Goal: Task Accomplishment & Management: Manage account settings

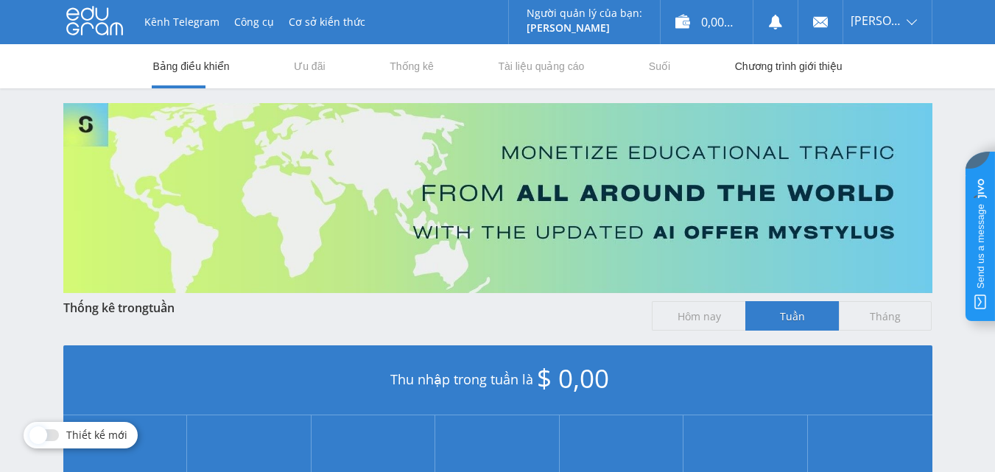
click at [796, 66] on font "Chương trình giới thiệu" at bounding box center [789, 66] width 108 height 12
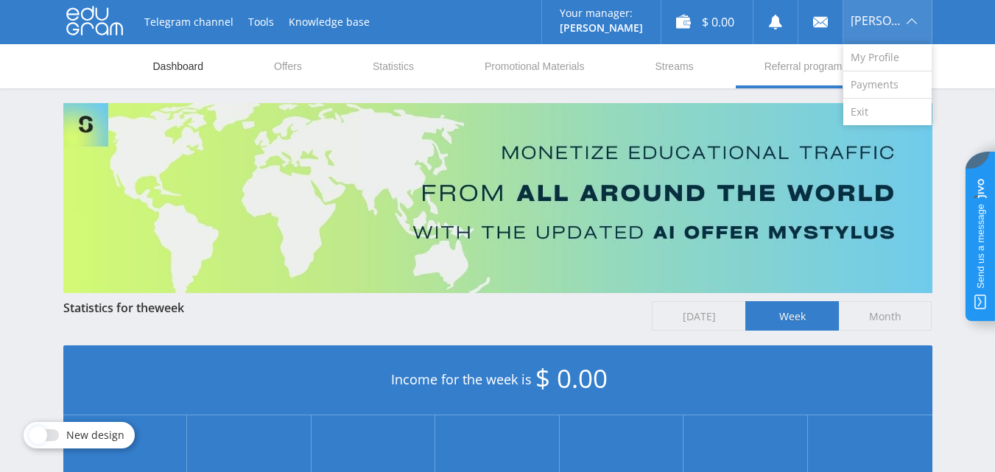
click at [180, 69] on link "Dashboard" at bounding box center [179, 66] width 54 height 44
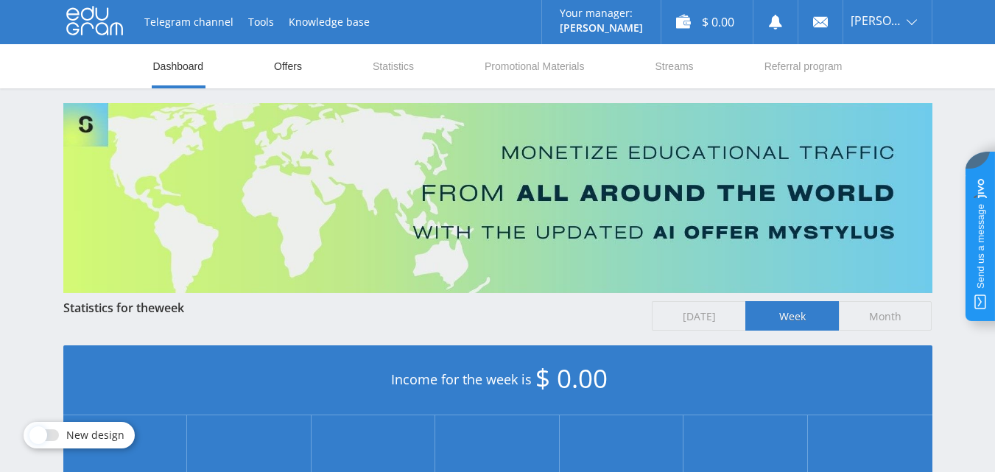
click at [292, 71] on link "Offers" at bounding box center [288, 66] width 31 height 44
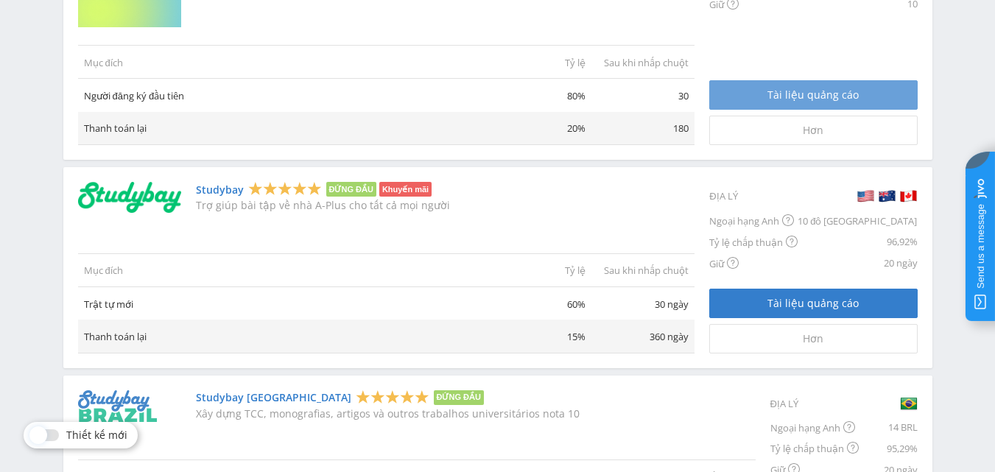
scroll to position [737, 0]
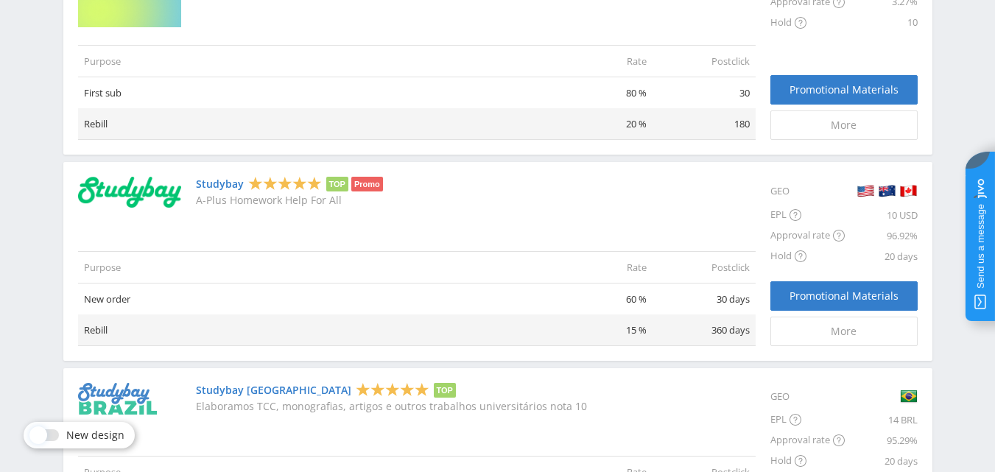
click at [217, 185] on link "Studybay" at bounding box center [220, 184] width 48 height 12
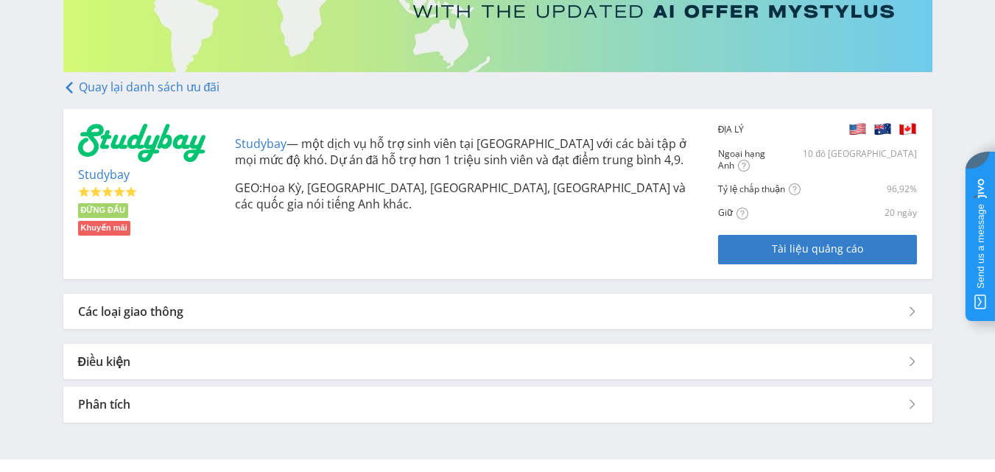
scroll to position [253, 0]
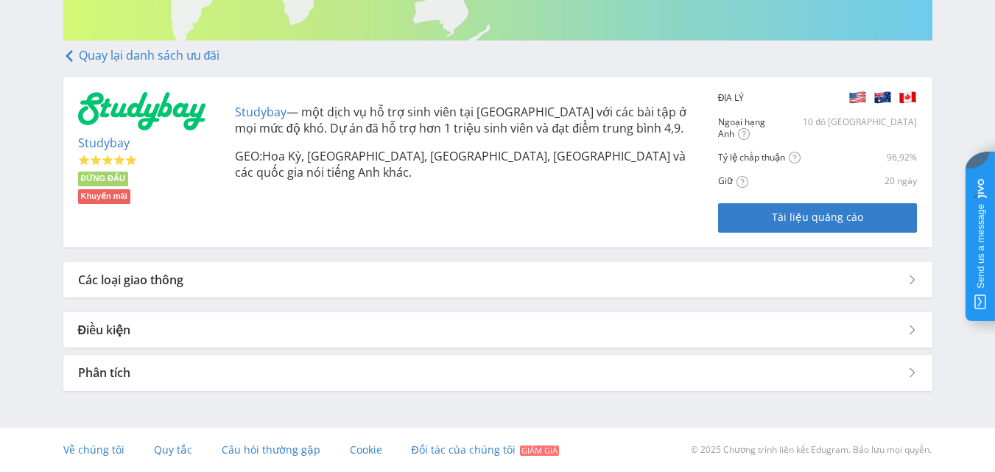
click at [163, 278] on font "Các loại giao thông" at bounding box center [130, 280] width 105 height 16
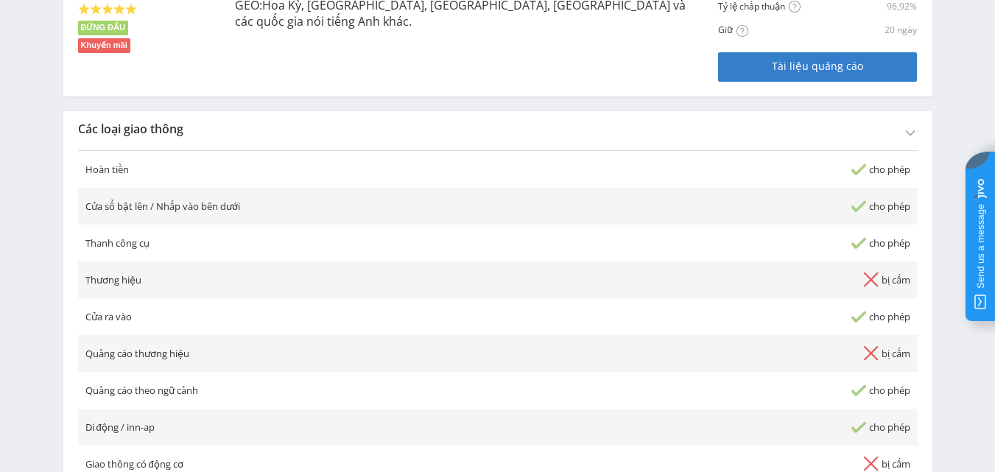
scroll to position [400, 0]
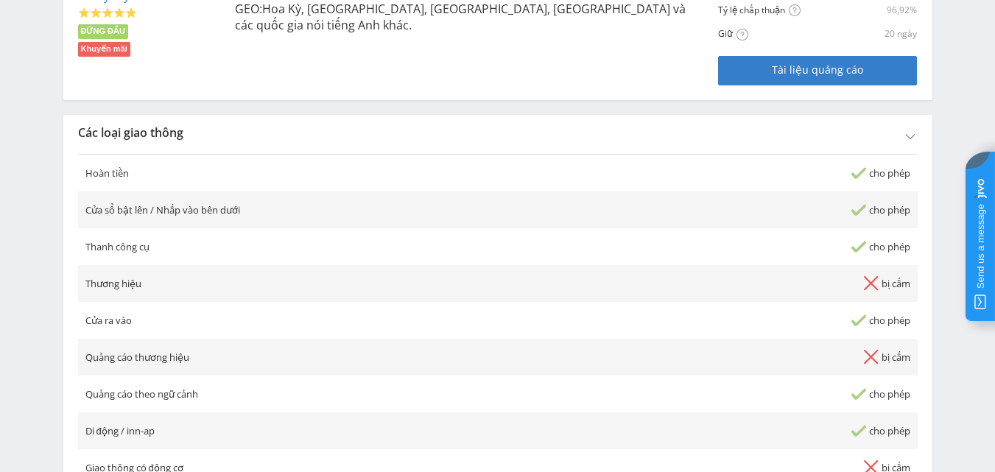
click at [105, 171] on font "Hoàn tiền" at bounding box center [106, 172] width 43 height 13
click at [116, 216] on font "Cửa sổ bật lên / Nhấp vào bên dưới" at bounding box center [162, 209] width 155 height 13
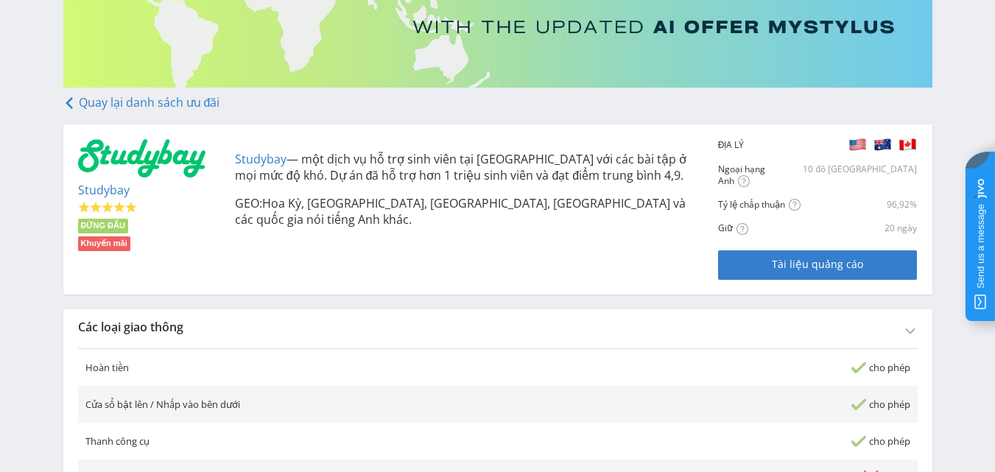
scroll to position [179, 0]
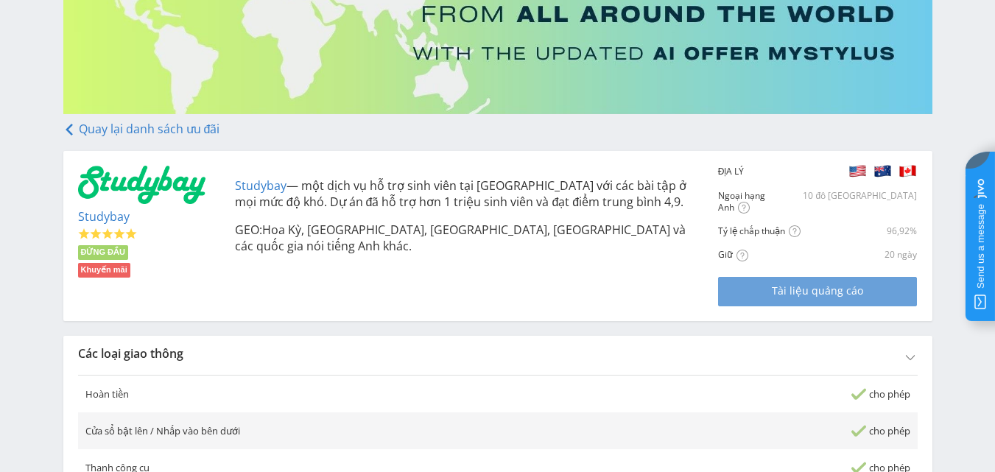
click at [773, 288] on div "Tài liệu quảng cáo" at bounding box center [818, 291] width 162 height 12
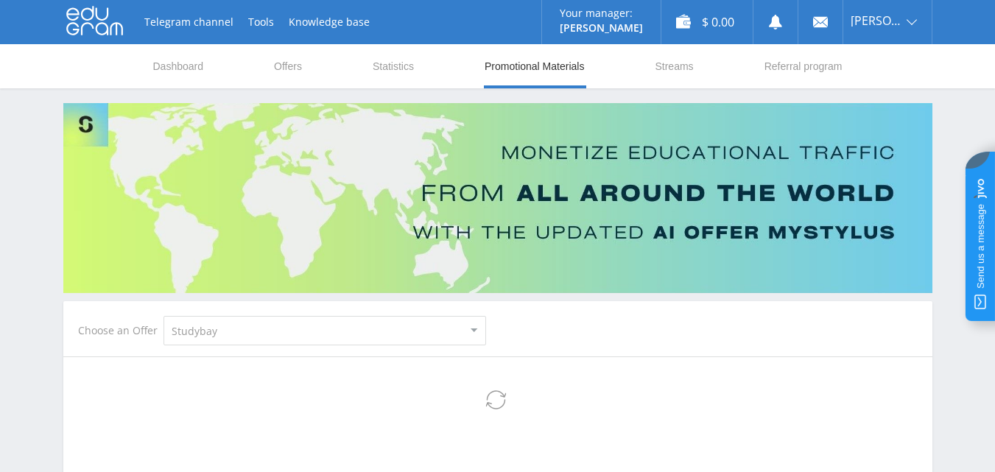
select select "2"
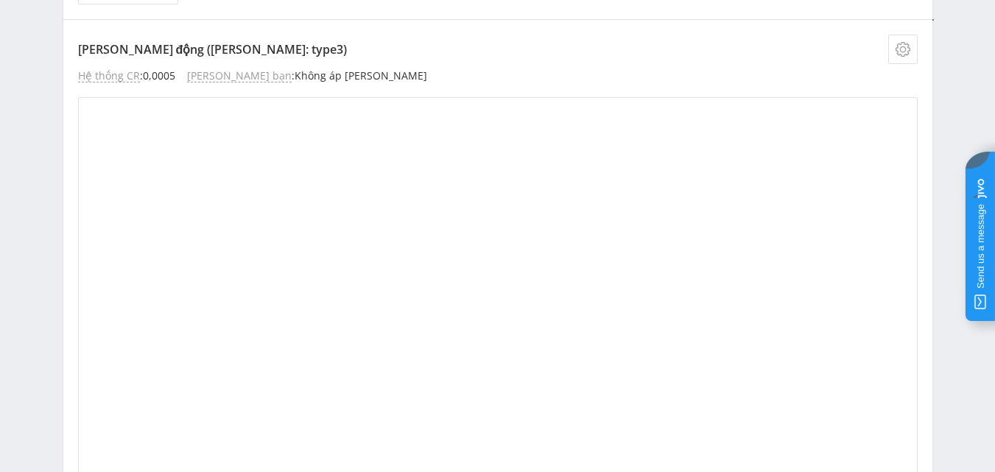
scroll to position [2283, 0]
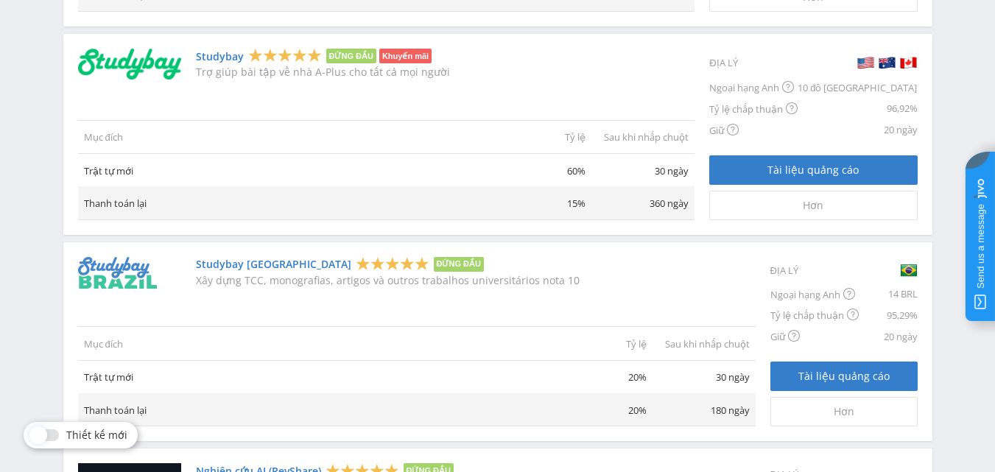
scroll to position [810, 0]
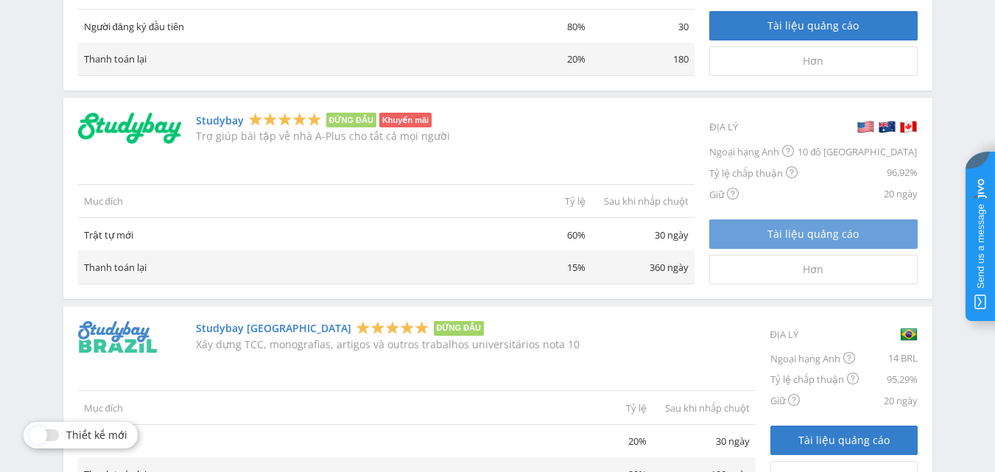
click at [821, 249] on link "Tài liệu quảng cáo" at bounding box center [813, 233] width 208 height 29
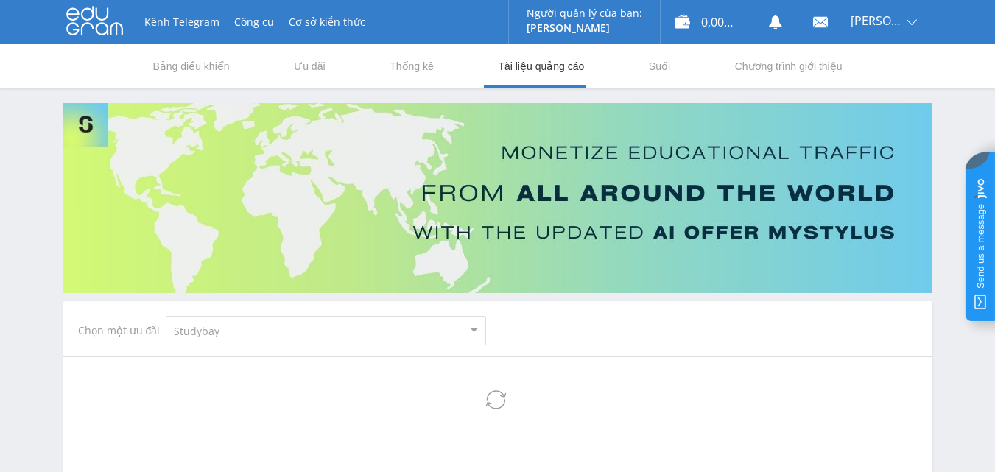
select select "2"
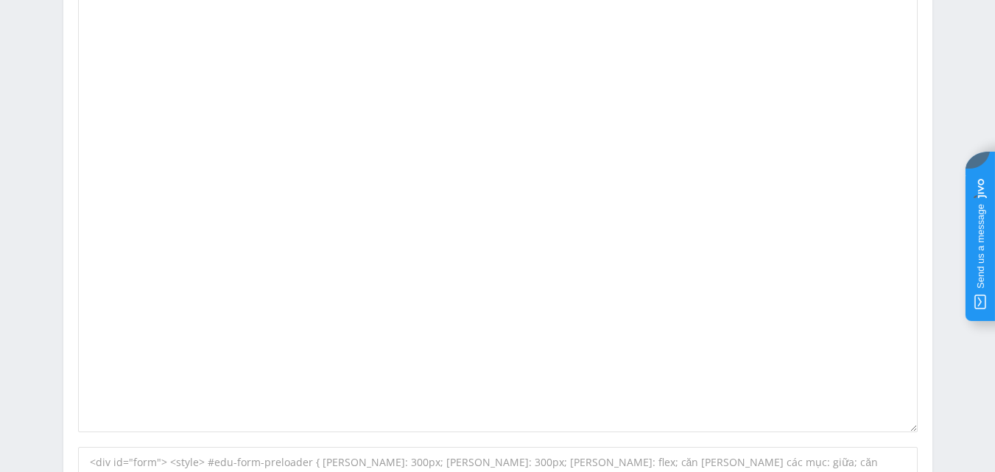
scroll to position [663, 0]
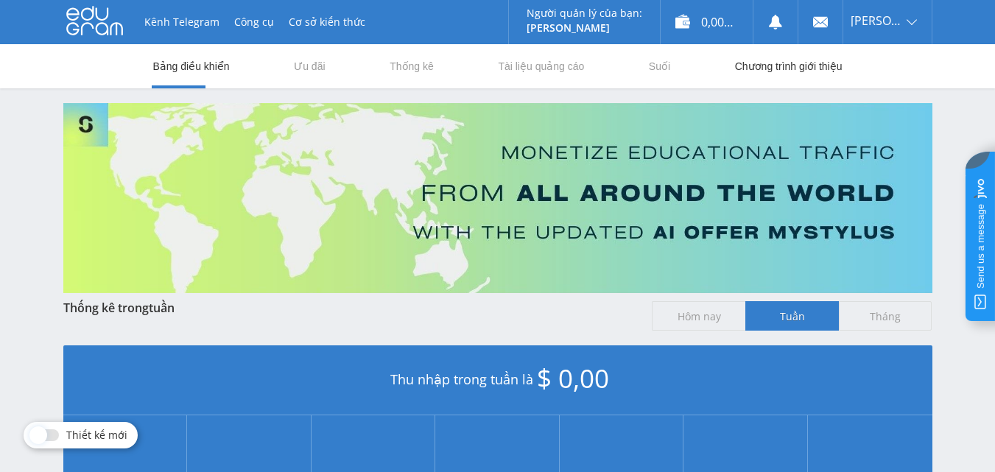
click at [820, 73] on link "Chương trình giới thiệu" at bounding box center [789, 66] width 110 height 44
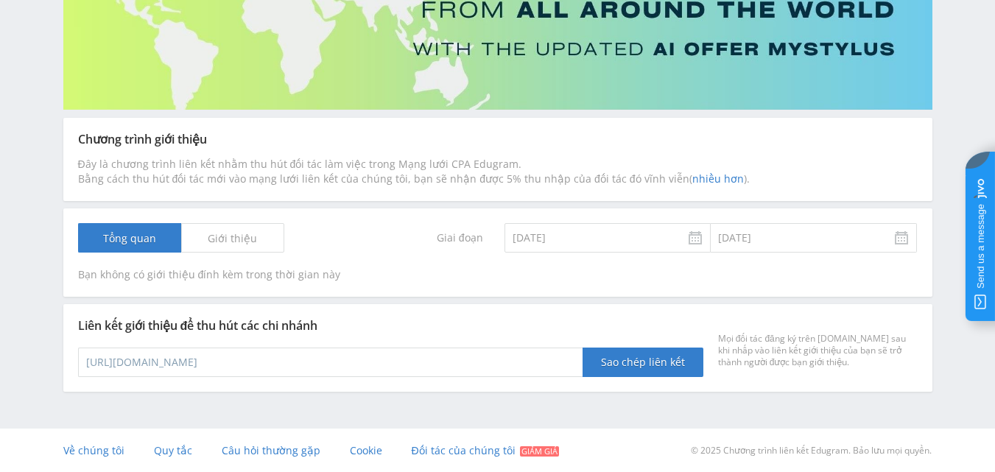
scroll to position [184, 0]
click at [354, 360] on input "https://edugram.com/?rid=f002a14537f4297a" at bounding box center [330, 361] width 505 height 29
click at [444, 450] on font "Đối tác của chúng tôi" at bounding box center [464, 450] width 104 height 14
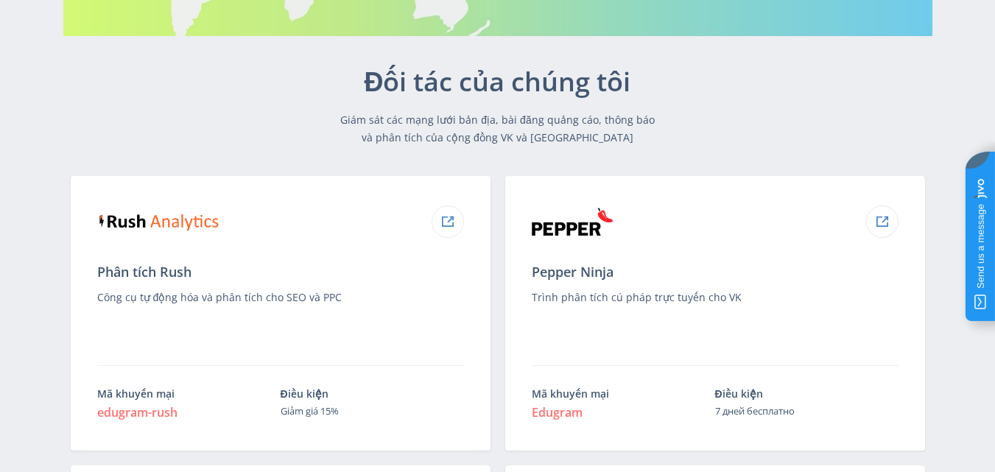
scroll to position [91, 0]
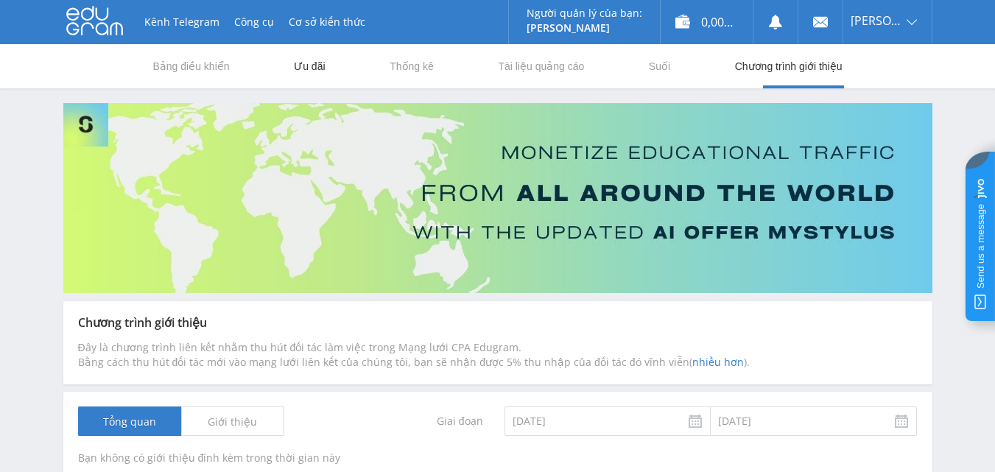
click at [317, 64] on font "Ưu đãi" at bounding box center [309, 66] width 31 height 12
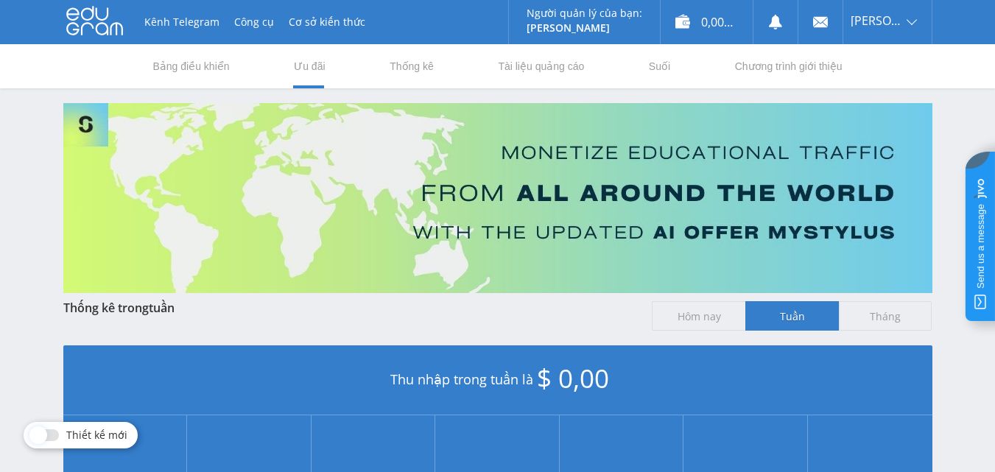
click at [695, 325] on span "Hôm nay" at bounding box center [699, 315] width 94 height 29
click at [0, 0] on input "Hôm nay" at bounding box center [0, 0] width 0 height 0
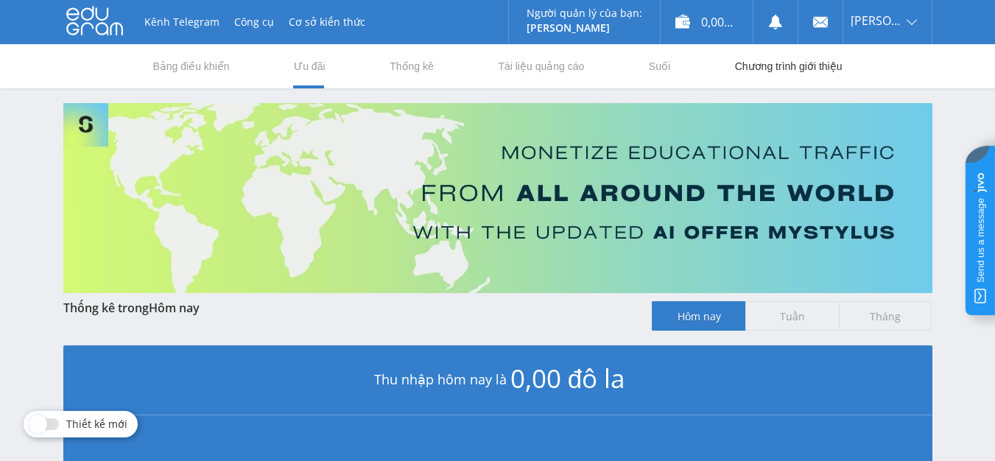
click at [782, 66] on font "Chương trình giới thiệu" at bounding box center [789, 66] width 108 height 12
click at [672, 65] on nav "Bảng điều khiển Ưu đãi Thống kê Tài liệu quảng cáo Suối Chương trình giới thiệu" at bounding box center [498, 66] width 692 height 44
click at [765, 67] on font "Chương trình giới thiệu" at bounding box center [789, 66] width 108 height 12
click at [630, 77] on nav "Bảng điều khiển Ưu đãi Thống kê Tài liệu quảng cáo Suối Chương trình giới thiệu" at bounding box center [498, 66] width 692 height 44
click at [656, 74] on link "Suối" at bounding box center [659, 66] width 24 height 44
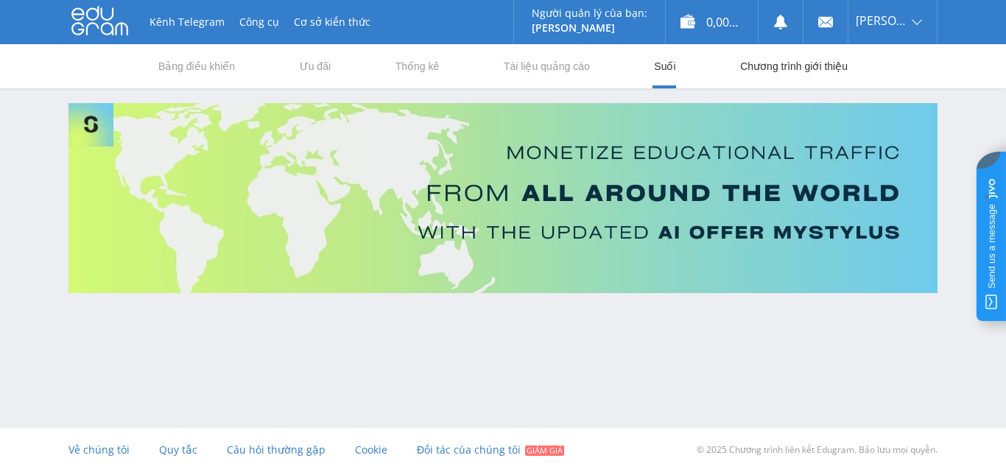
click at [801, 82] on link "Chương trình giới thiệu" at bounding box center [794, 66] width 110 height 44
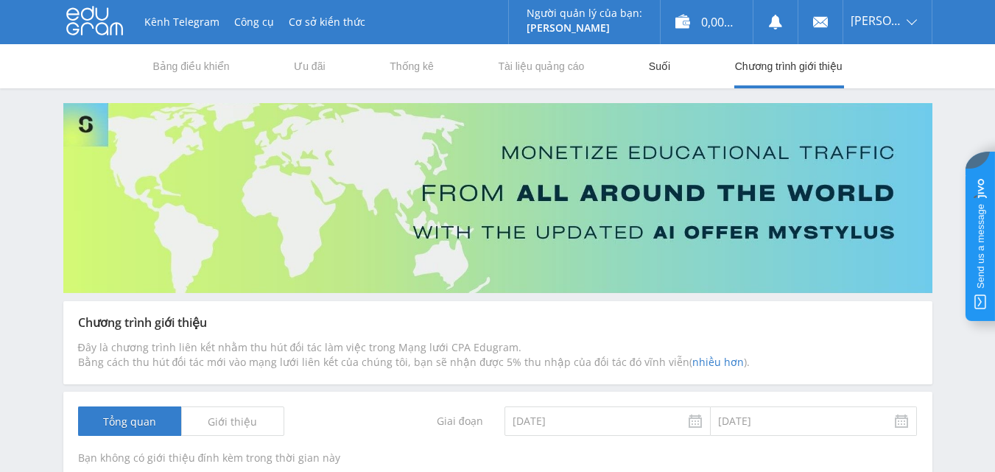
click at [667, 74] on link "Suối" at bounding box center [659, 66] width 24 height 44
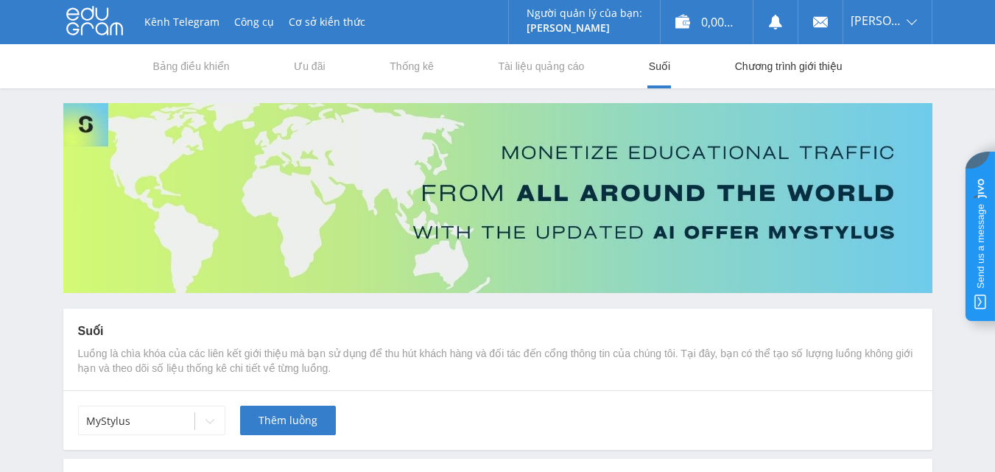
click at [762, 74] on link "Chương trình giới thiệu" at bounding box center [789, 66] width 110 height 44
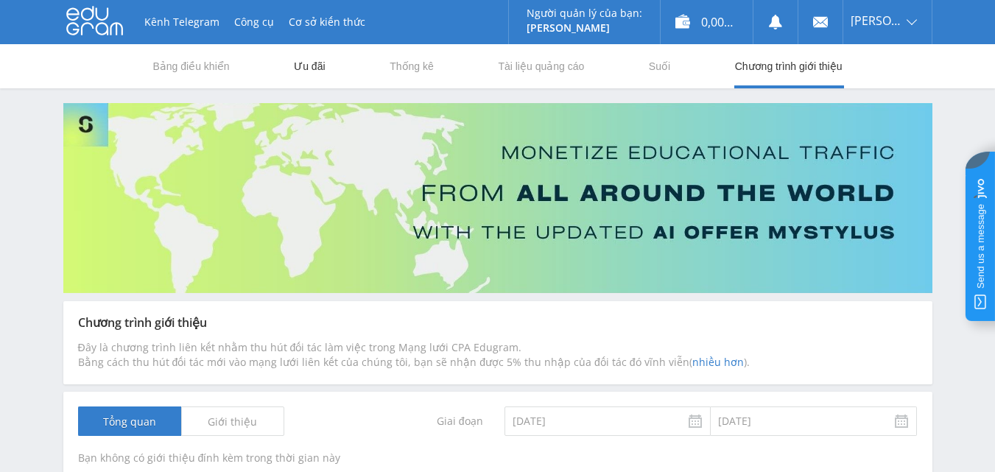
click at [306, 69] on font "Ưu đãi" at bounding box center [309, 66] width 31 height 12
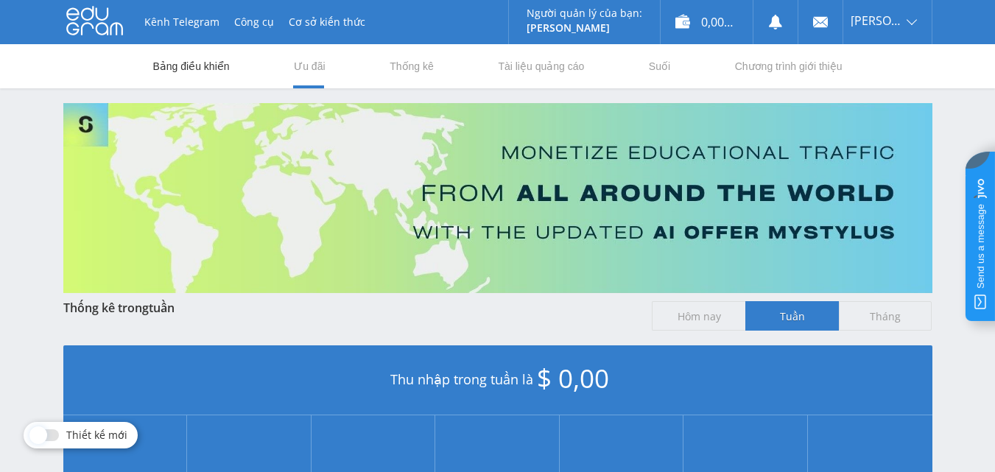
click at [181, 71] on font "Bảng điều khiển" at bounding box center [191, 66] width 77 height 12
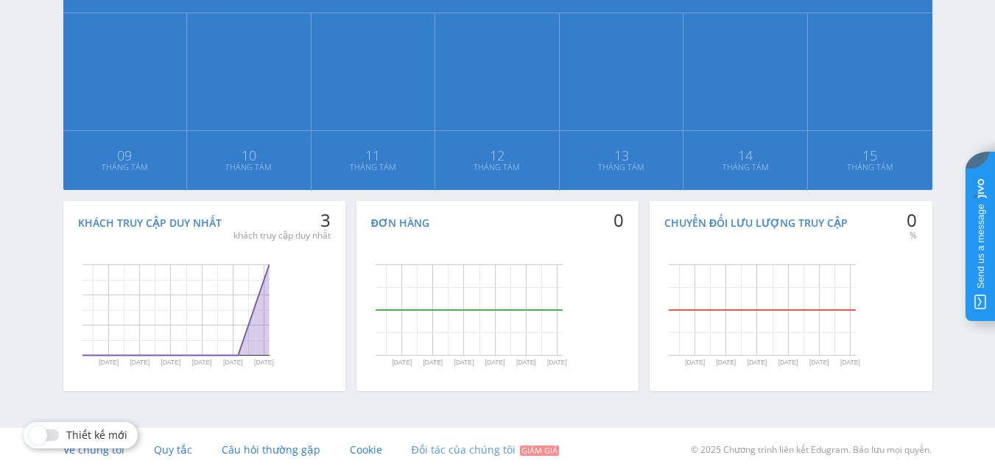
click at [446, 447] on font "Đối tác của chúng tôi" at bounding box center [464, 450] width 104 height 14
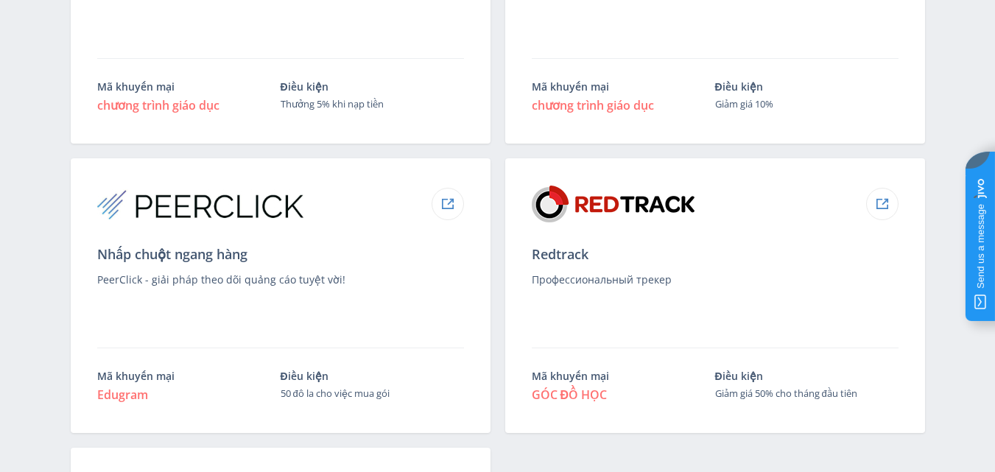
scroll to position [1694, 0]
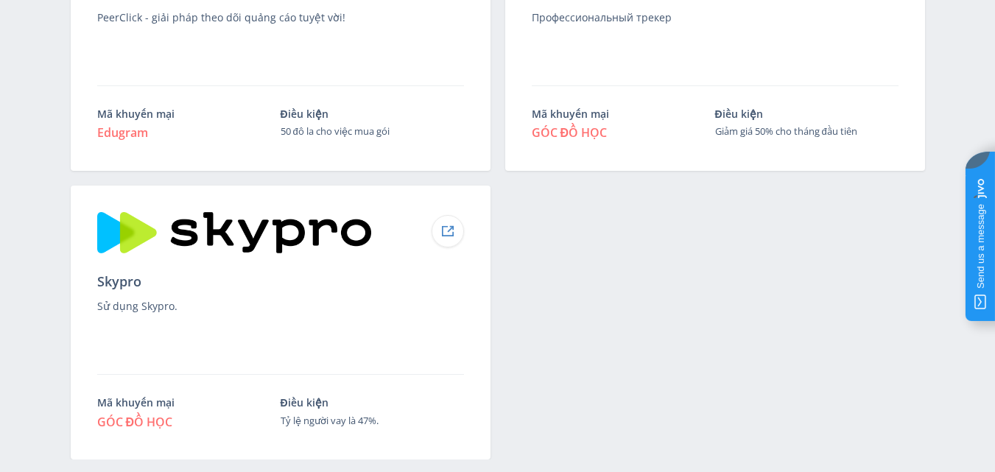
click at [448, 232] on img at bounding box center [447, 231] width 13 height 12
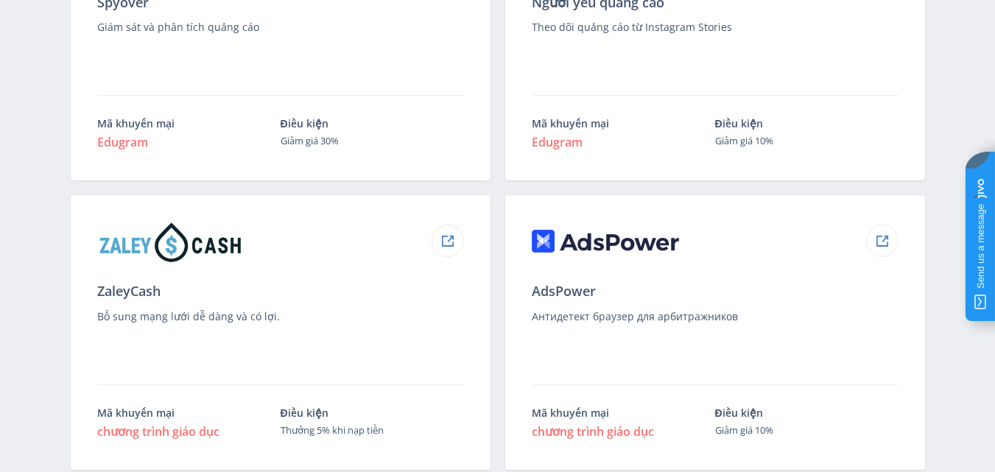
scroll to position [1326, 0]
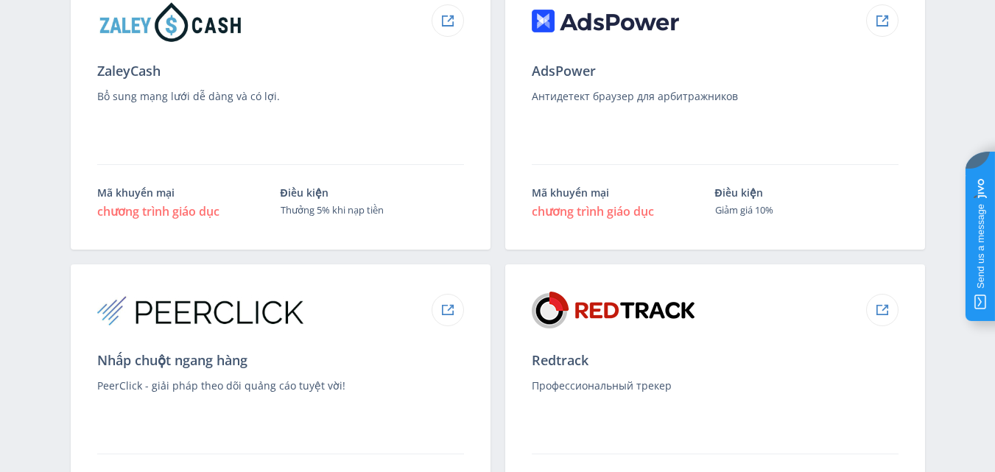
click at [566, 205] on font "chương trình giáo dục" at bounding box center [593, 211] width 122 height 16
click at [569, 215] on font "chương trình giáo dục" at bounding box center [593, 211] width 122 height 16
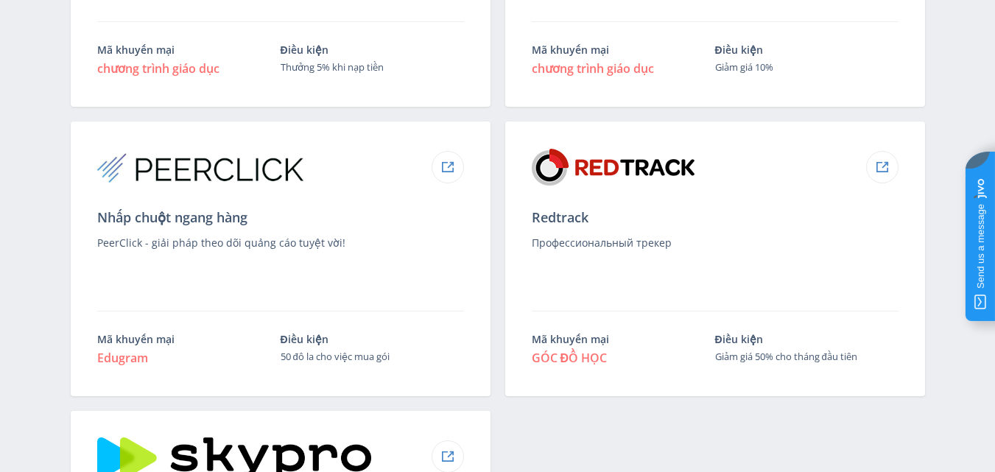
scroll to position [1694, 0]
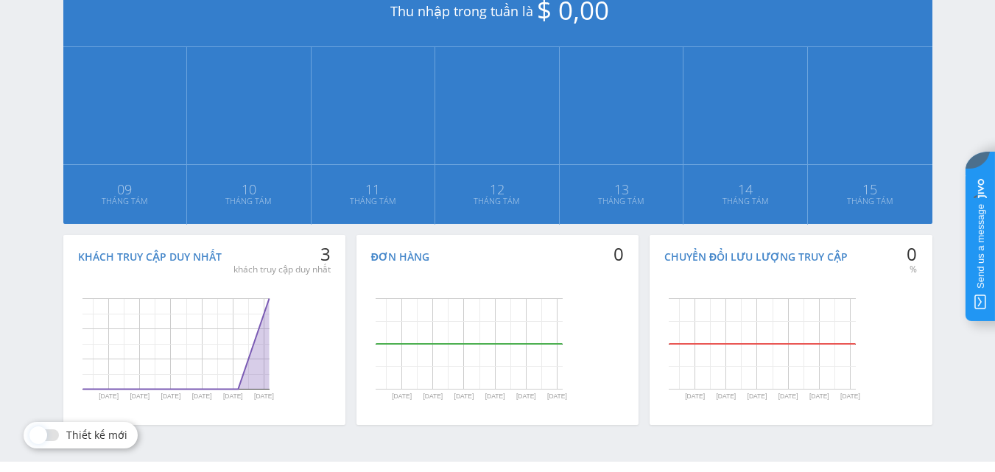
scroll to position [402, 0]
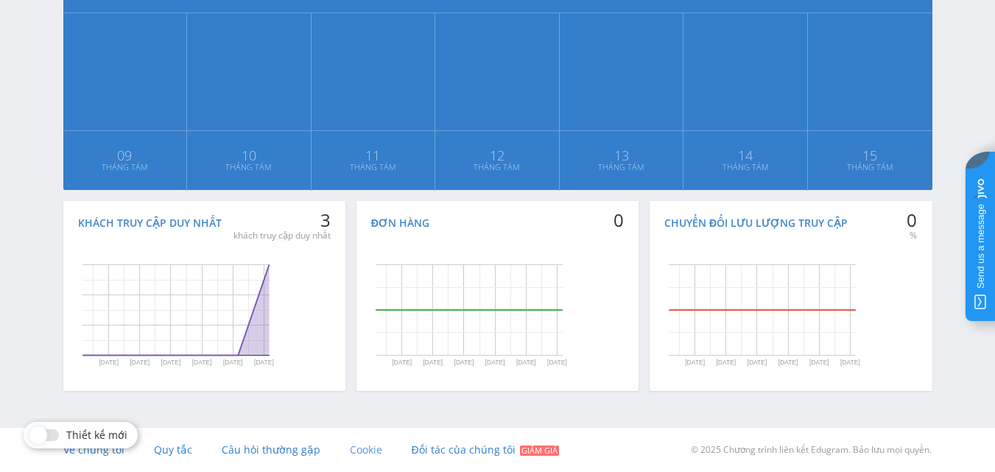
click at [361, 452] on font "Cookie" at bounding box center [366, 450] width 32 height 14
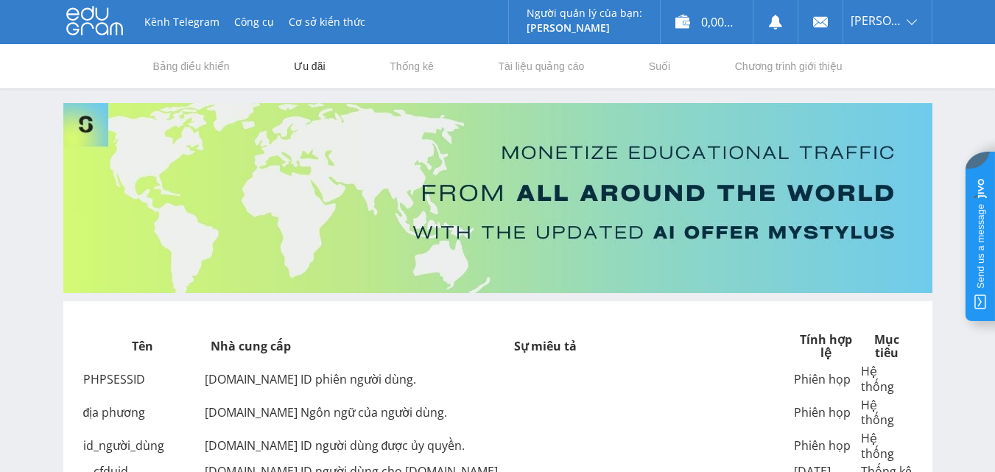
click at [315, 63] on font "Ưu đãi" at bounding box center [309, 66] width 31 height 12
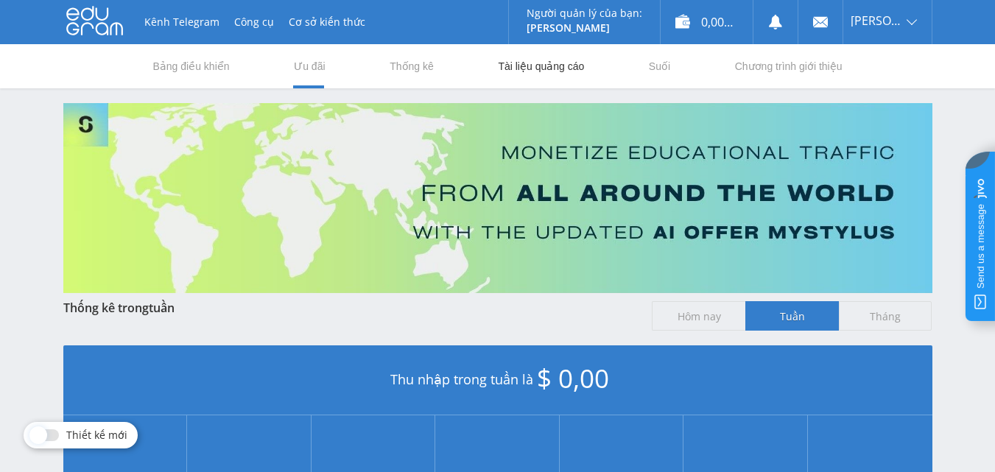
click at [549, 66] on font "Tài liệu quảng cáo" at bounding box center [541, 66] width 86 height 12
drag, startPoint x: 396, startPoint y: 58, endPoint x: 498, endPoint y: 54, distance: 101.7
click at [396, 57] on link "Thống kê" at bounding box center [411, 66] width 47 height 44
click at [512, 54] on link "Tài liệu quảng cáo" at bounding box center [540, 66] width 89 height 44
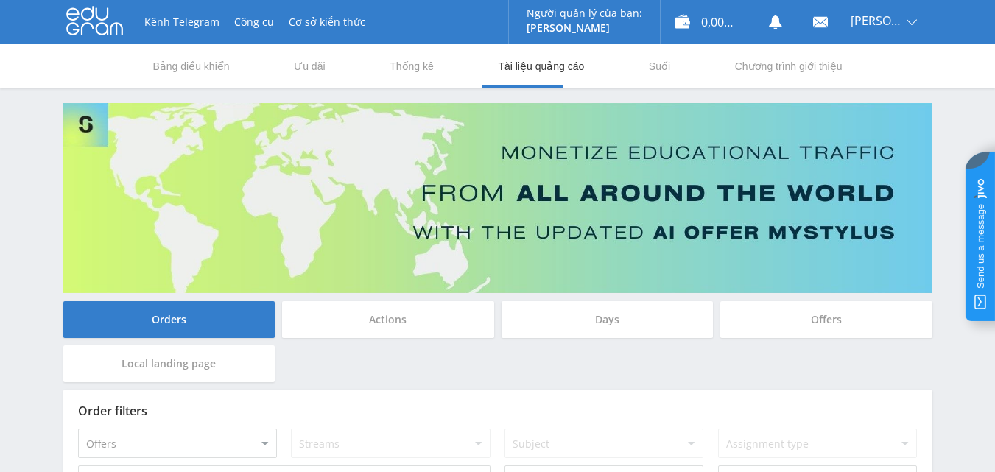
select select "2"
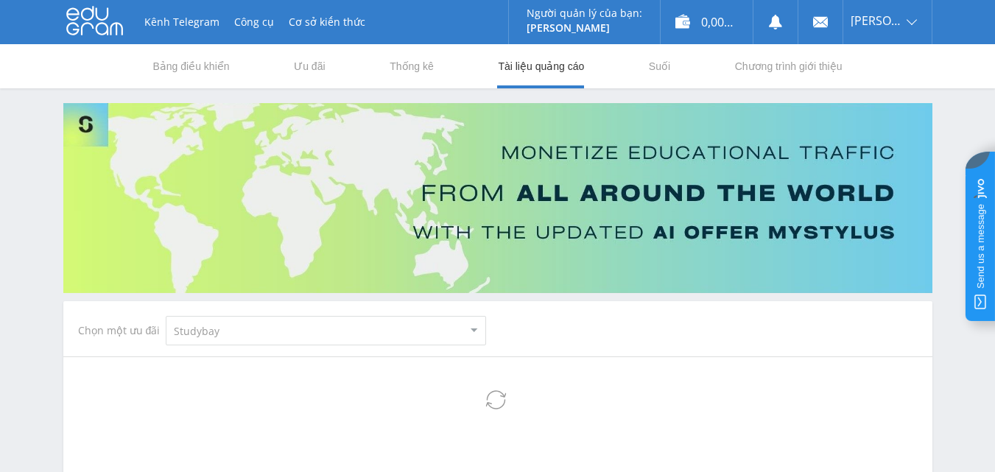
select select "2"
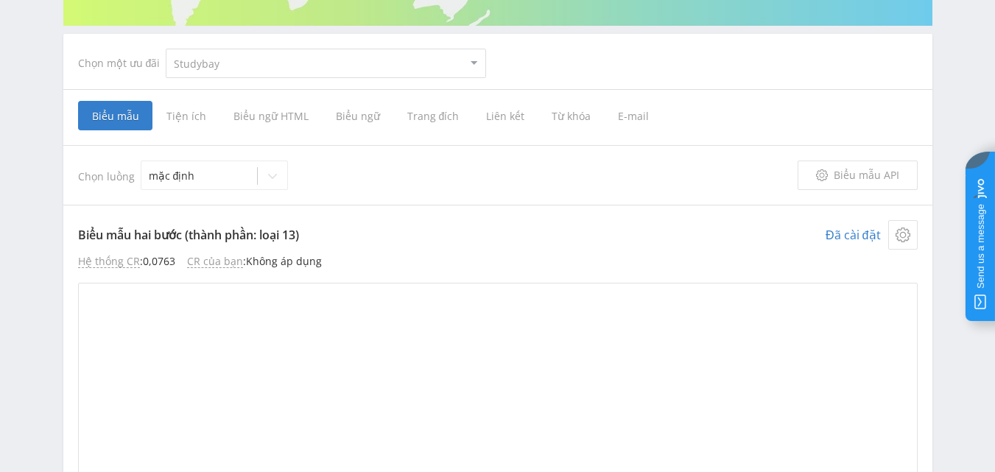
scroll to position [221, 0]
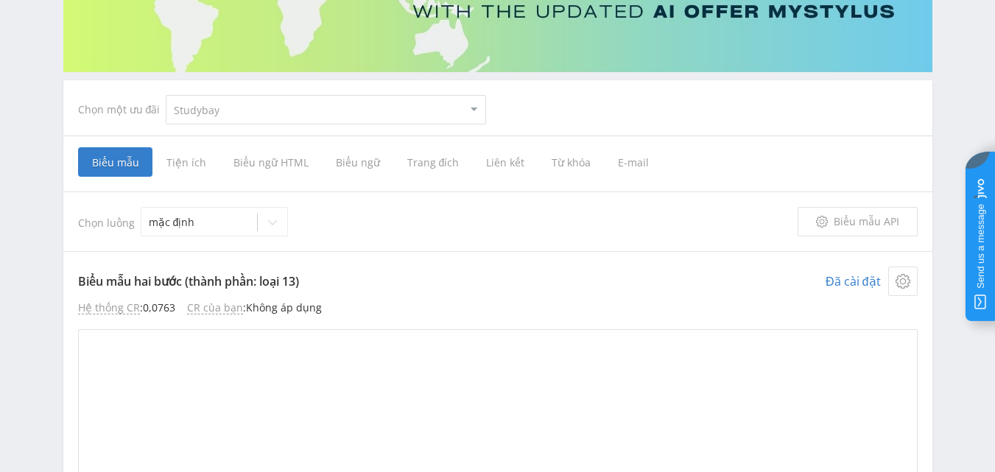
click at [181, 163] on font "Tiện ích" at bounding box center [186, 162] width 40 height 14
click at [0, 0] on input "Tiện ích" at bounding box center [0, 0] width 0 height 0
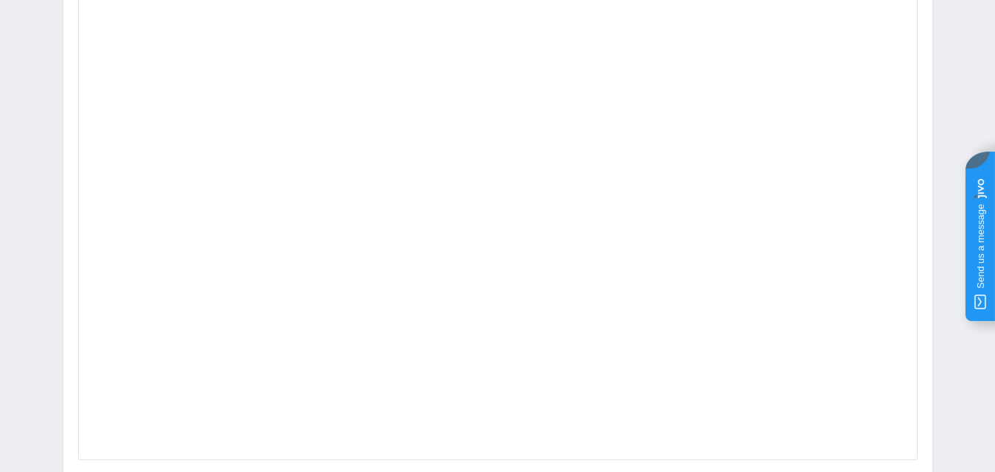
scroll to position [295, 0]
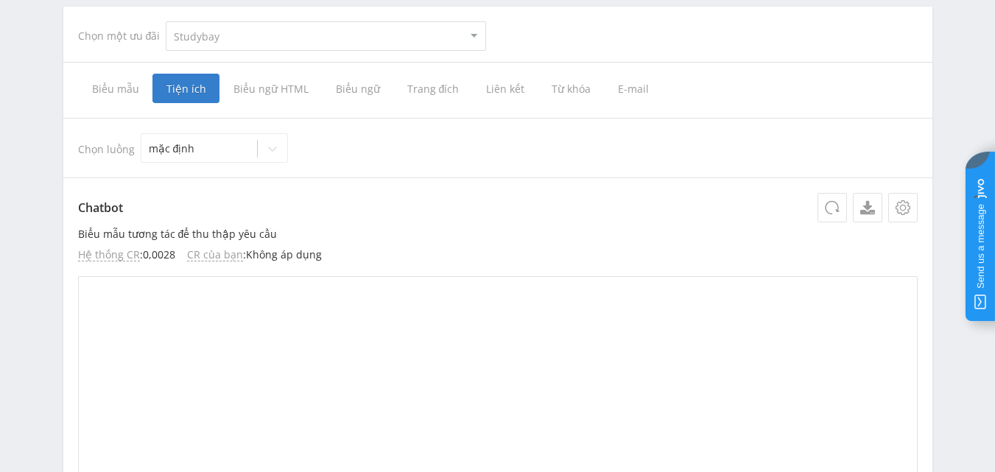
click at [281, 77] on span "Biểu ngữ HTML" at bounding box center [270, 88] width 102 height 29
click at [0, 0] on input "Biểu ngữ HTML" at bounding box center [0, 0] width 0 height 0
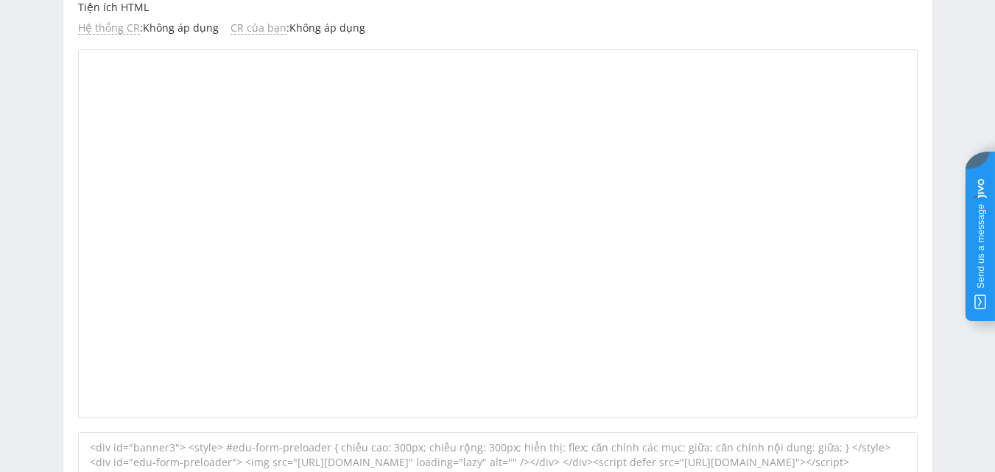
scroll to position [368, 0]
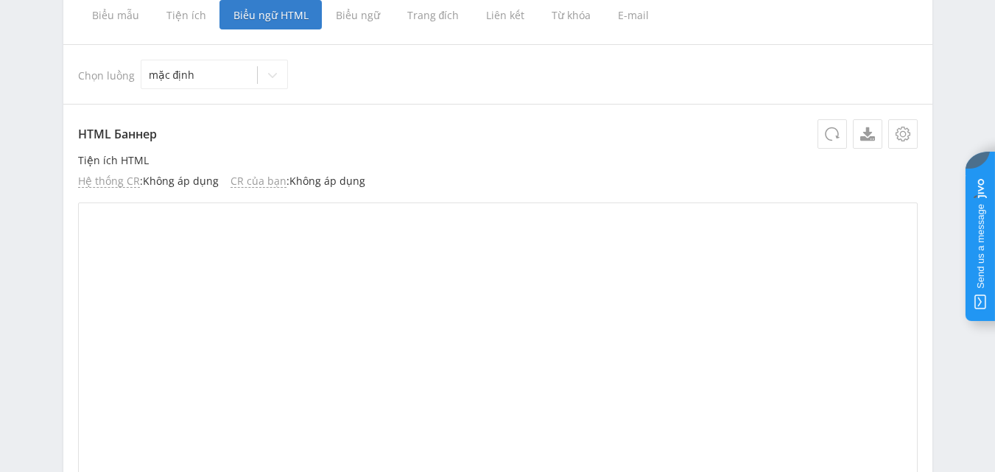
click at [424, 13] on font "Trang đích" at bounding box center [433, 15] width 52 height 14
click at [0, 0] on input "Trang đích" at bounding box center [0, 0] width 0 height 0
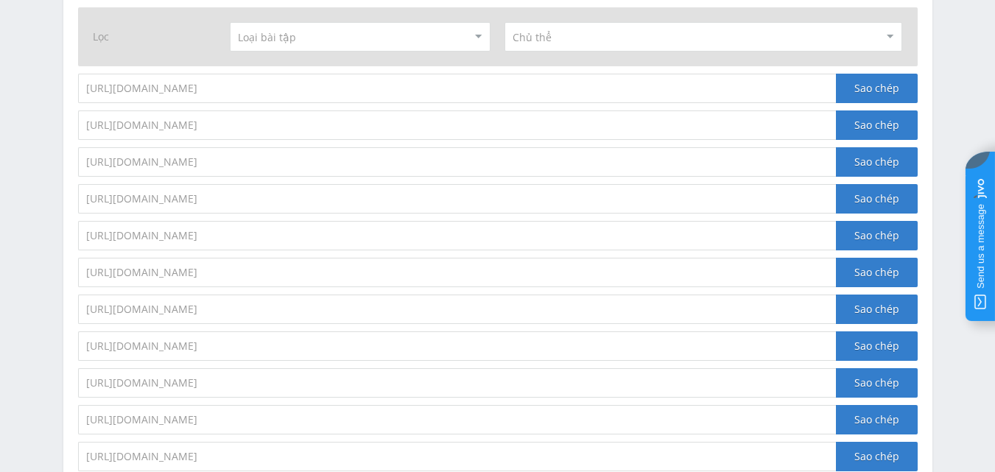
scroll to position [1179, 0]
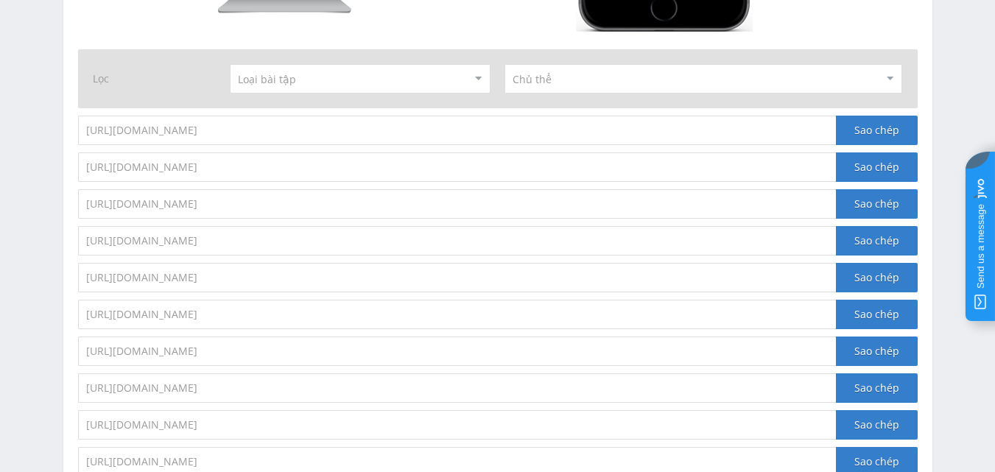
click at [270, 128] on input "https://eduforms.org/order/?rid=0475c880232d50c9" at bounding box center [457, 130] width 758 height 29
drag, startPoint x: 270, startPoint y: 126, endPoint x: 876, endPoint y: 134, distance: 605.5
click at [876, 134] on font "Sao chép" at bounding box center [876, 130] width 45 height 14
click at [858, 129] on font "Sao chép" at bounding box center [876, 130] width 45 height 14
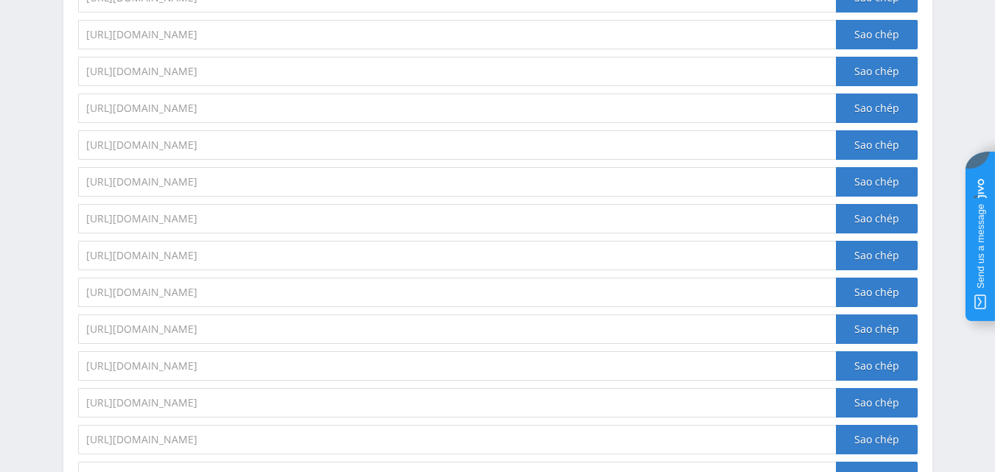
scroll to position [2210, 0]
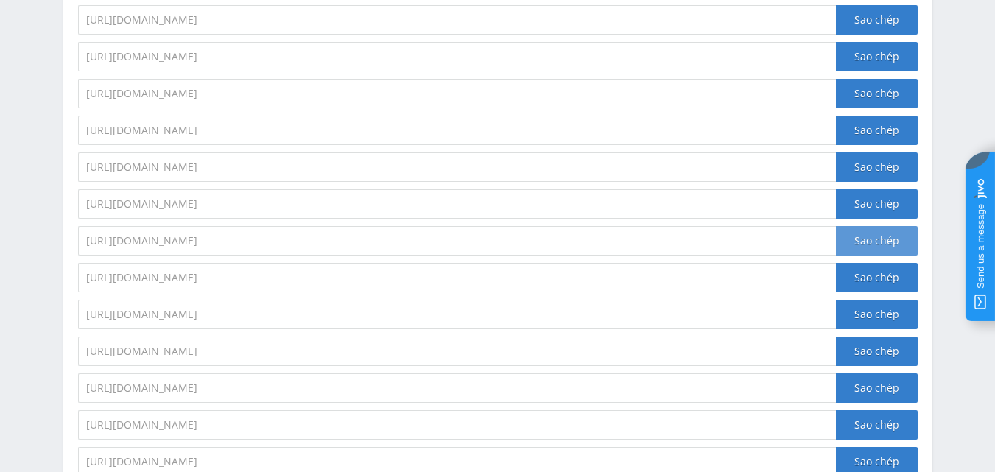
click at [860, 236] on font "Sao chép" at bounding box center [876, 240] width 45 height 14
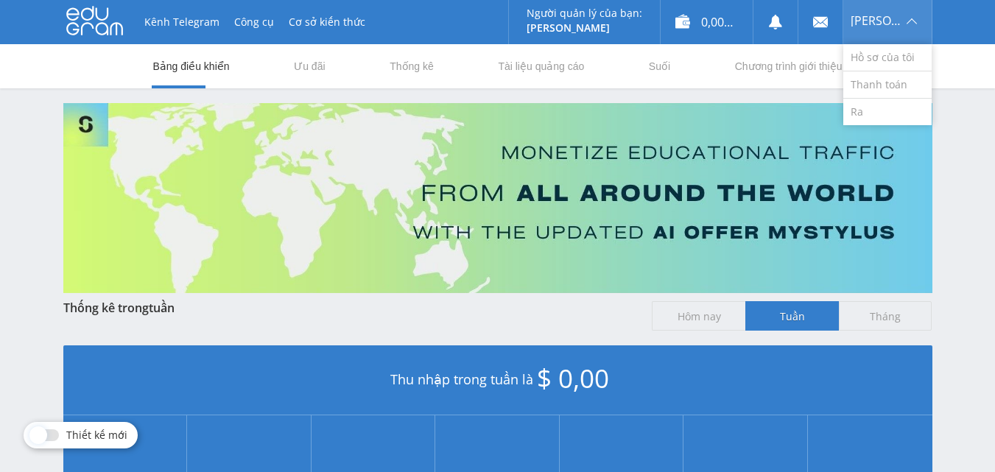
click at [907, 18] on div "[PERSON_NAME]" at bounding box center [887, 22] width 88 height 44
click at [894, 55] on font "Hồ sơ của tôi" at bounding box center [883, 57] width 64 height 14
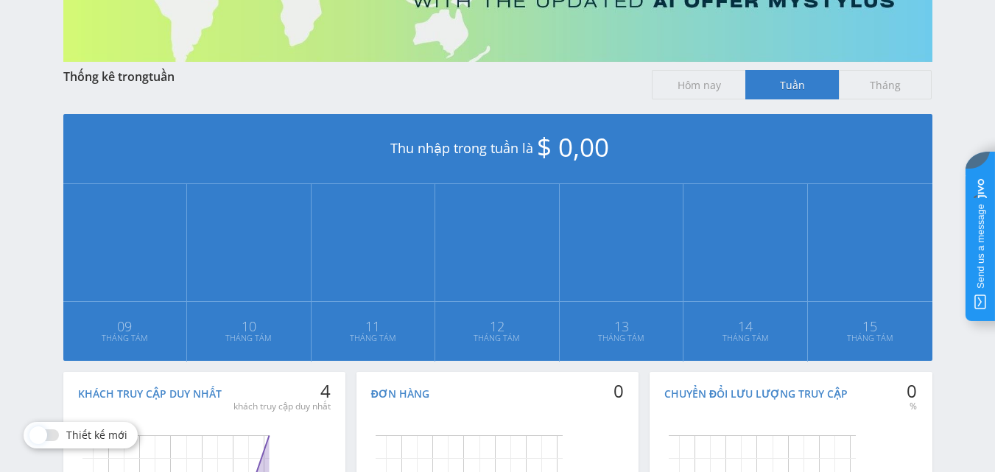
scroll to position [402, 0]
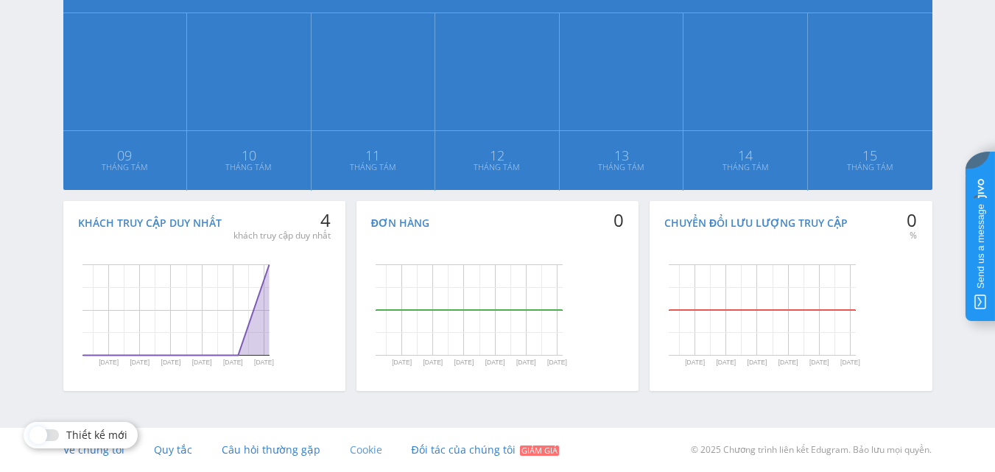
click at [350, 457] on font "Cookie" at bounding box center [366, 450] width 32 height 14
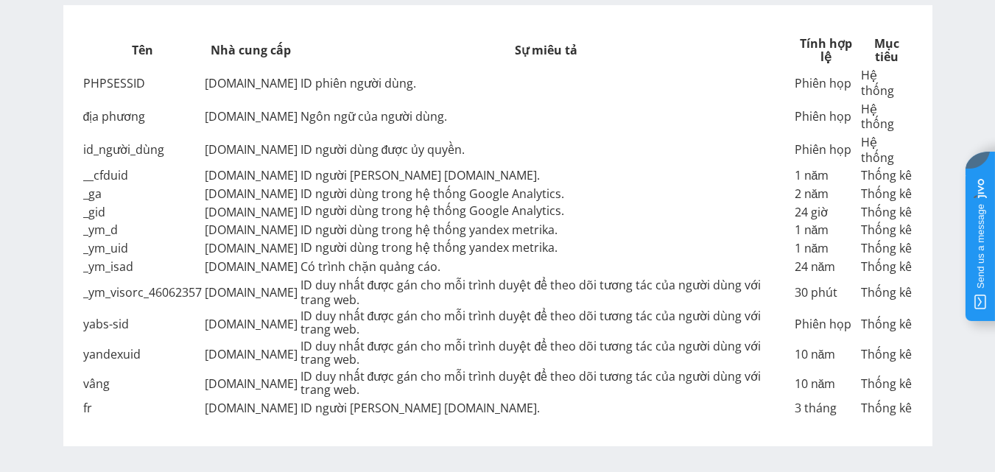
scroll to position [298, 0]
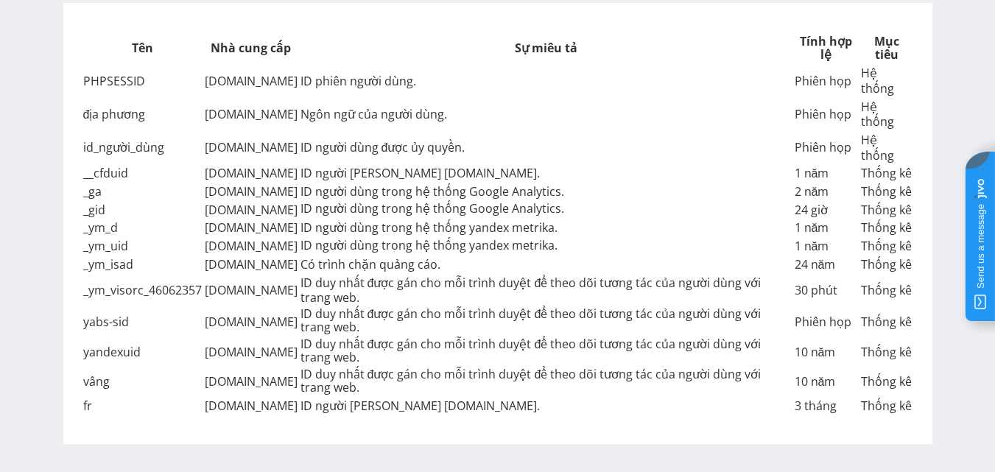
click at [352, 219] on font "ID người dùng trong hệ thống yandex metrika." at bounding box center [429, 227] width 257 height 16
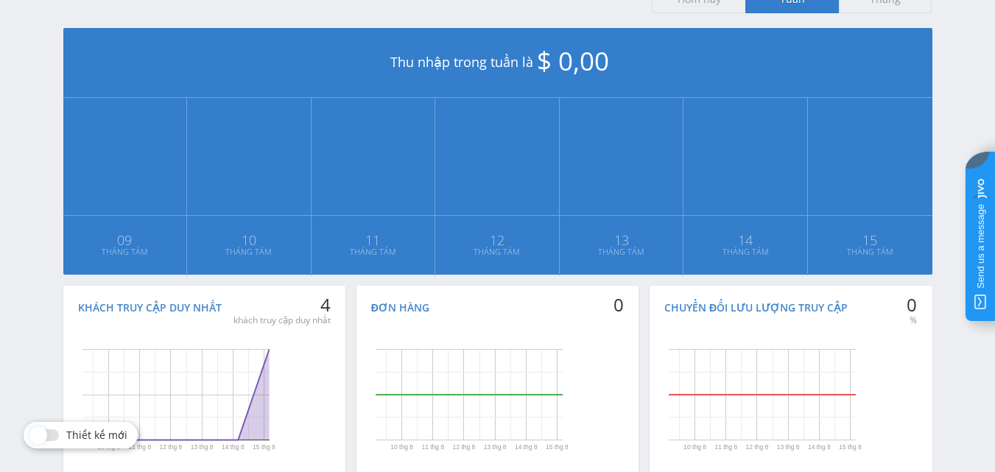
scroll to position [402, 0]
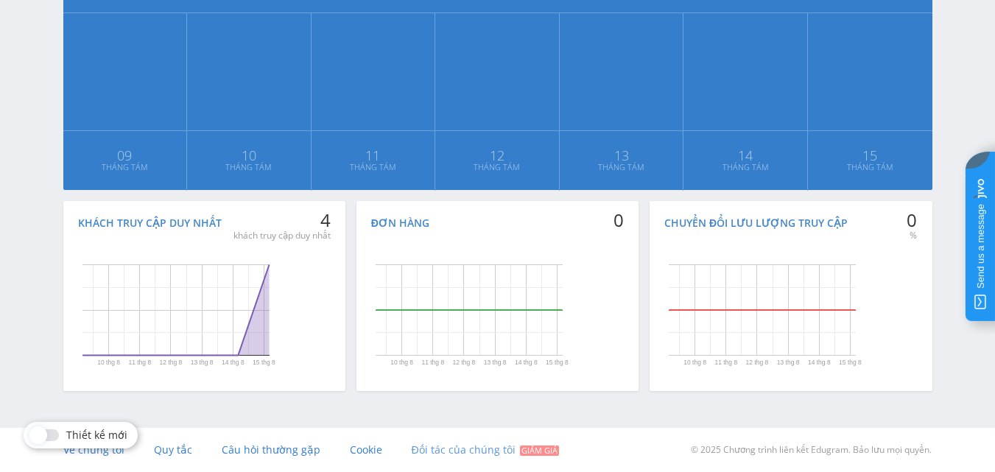
click at [432, 455] on font "Đối tác của chúng tôi" at bounding box center [464, 450] width 104 height 14
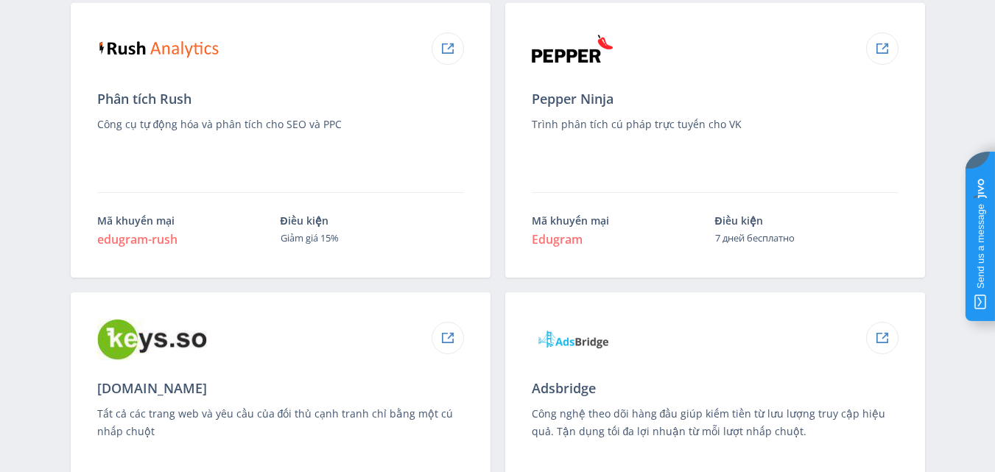
scroll to position [442, 0]
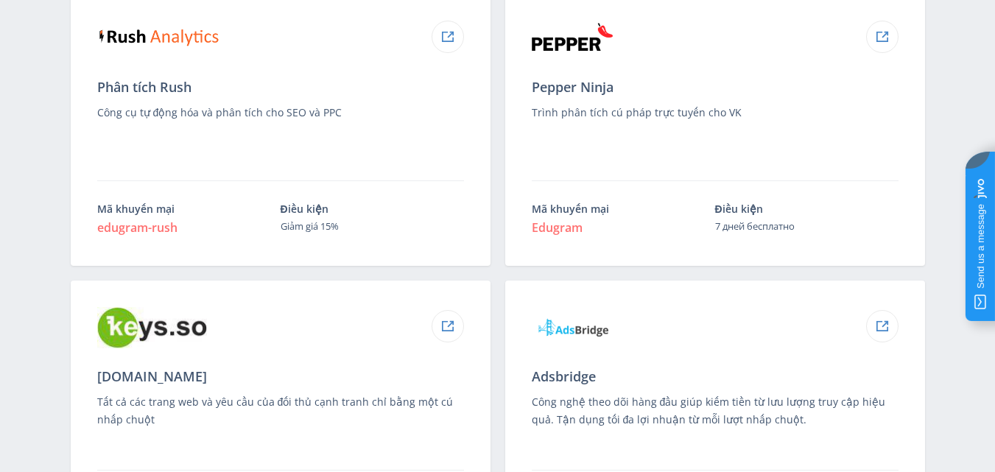
click at [575, 242] on div "Pepper Ninja Trình phân tích cú pháp trực tuyến cho VK Mã khuyến mại Edugram Đi…" at bounding box center [715, 128] width 420 height 275
click at [563, 225] on font "Edugram" at bounding box center [557, 227] width 51 height 16
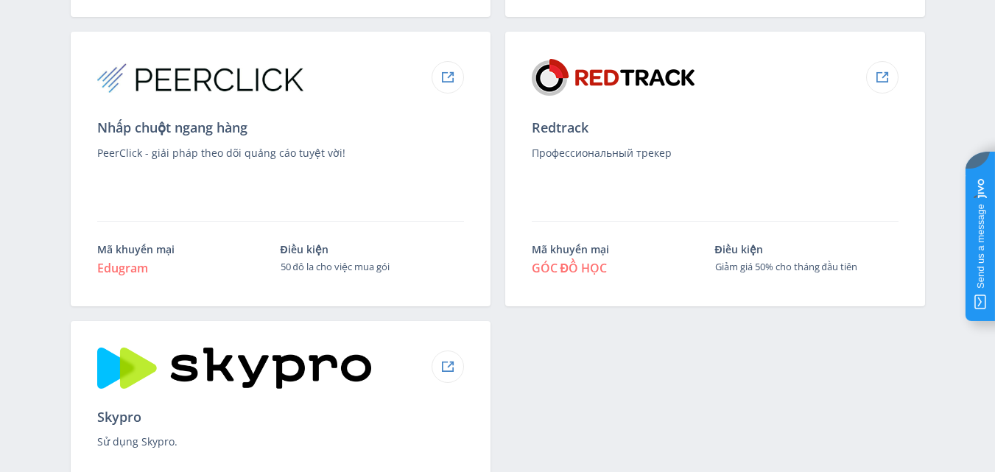
scroll to position [1785, 0]
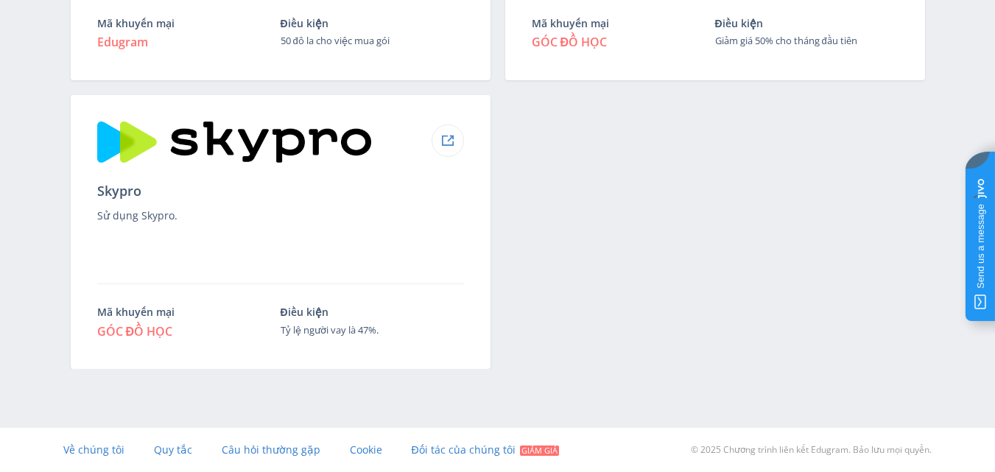
click at [138, 334] on font "GÓC ĐỒ HỌC" at bounding box center [135, 331] width 76 height 16
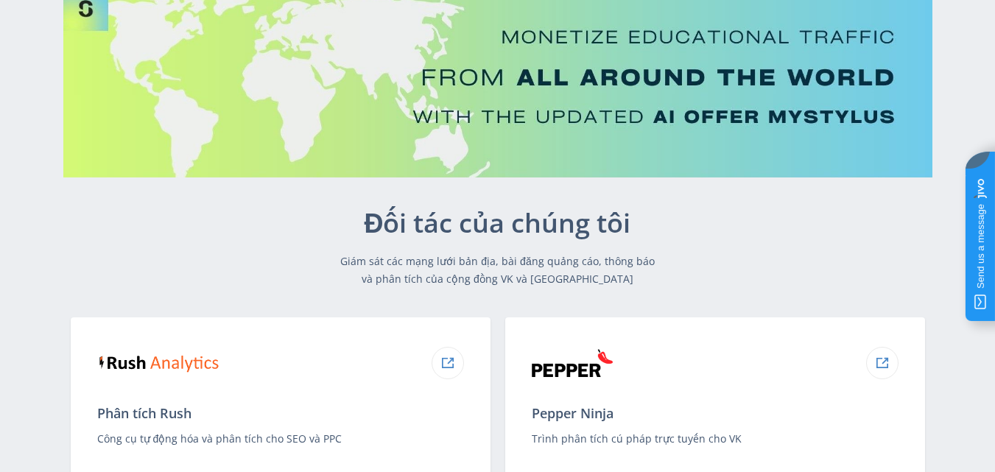
scroll to position [0, 0]
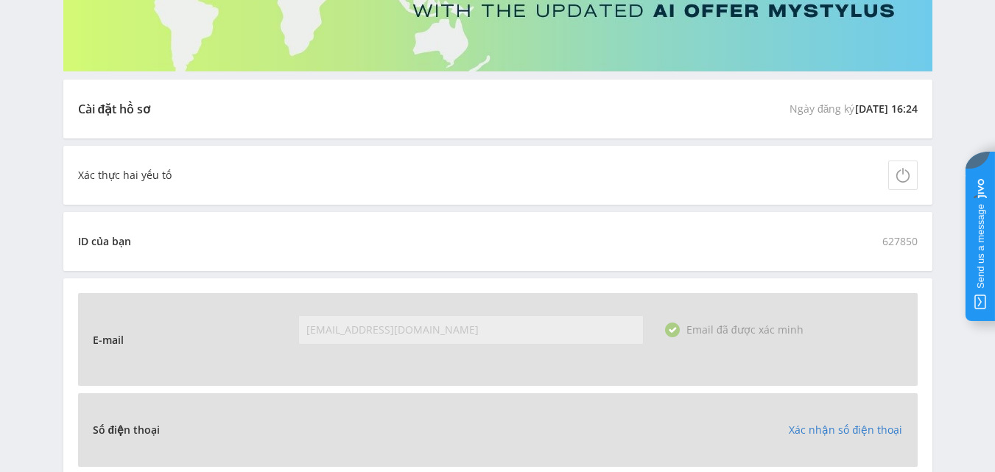
scroll to position [221, 0]
click at [907, 172] on icon at bounding box center [902, 176] width 13 height 13
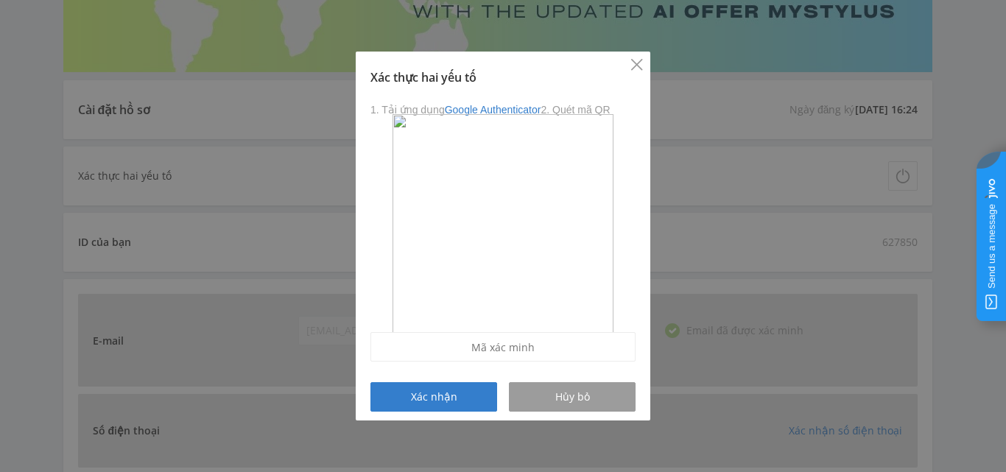
click at [633, 61] on icon "Đóng" at bounding box center [636, 64] width 11 height 11
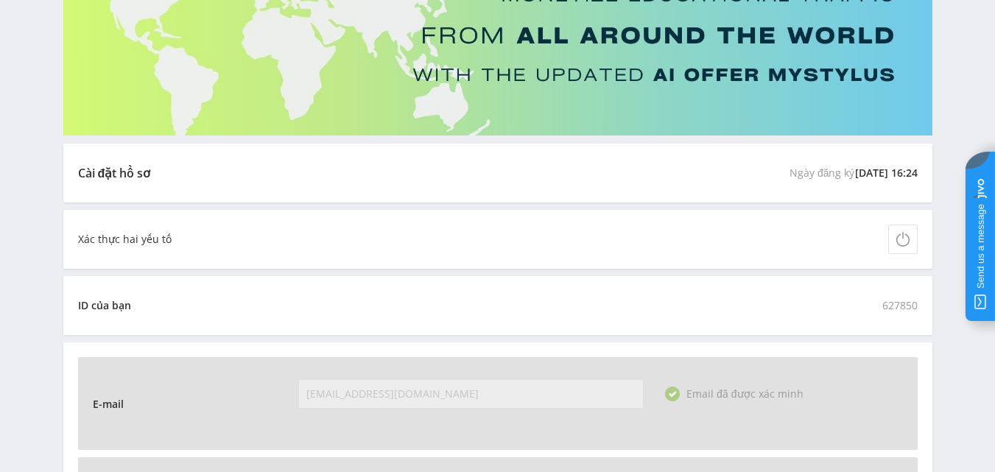
scroll to position [0, 0]
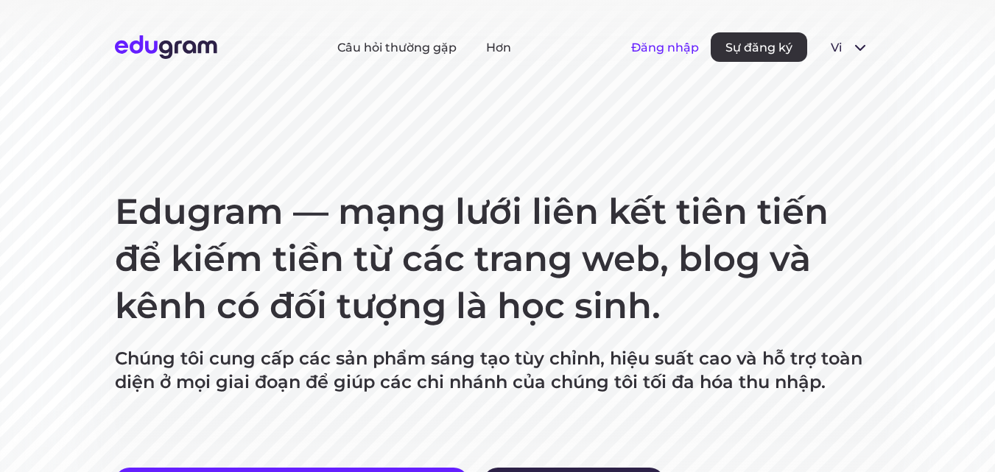
click at [669, 45] on font "Đăng nhập" at bounding box center [665, 48] width 68 height 14
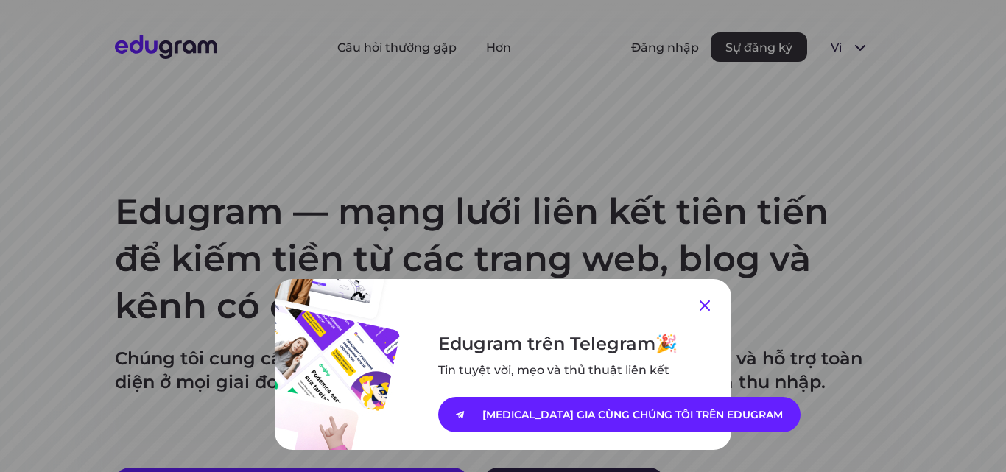
click at [701, 303] on icon at bounding box center [705, 306] width 18 height 18
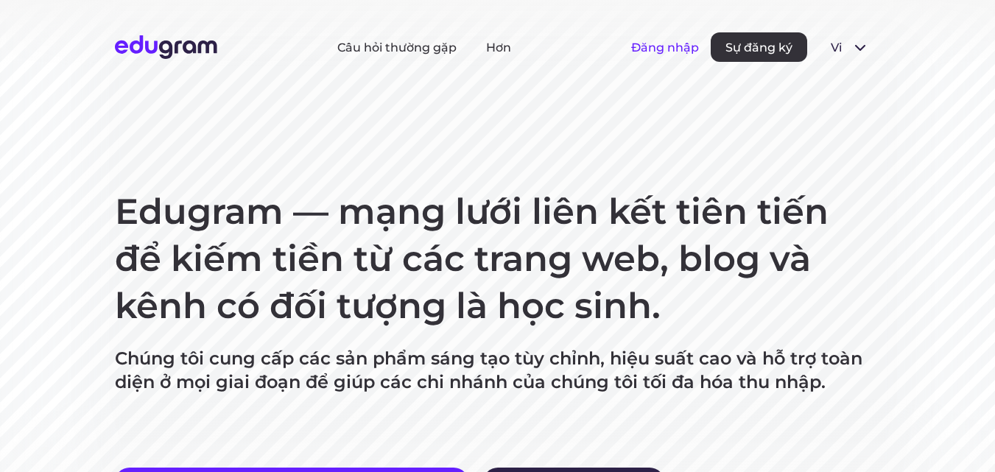
click at [648, 49] on font "Đăng nhập" at bounding box center [665, 48] width 68 height 14
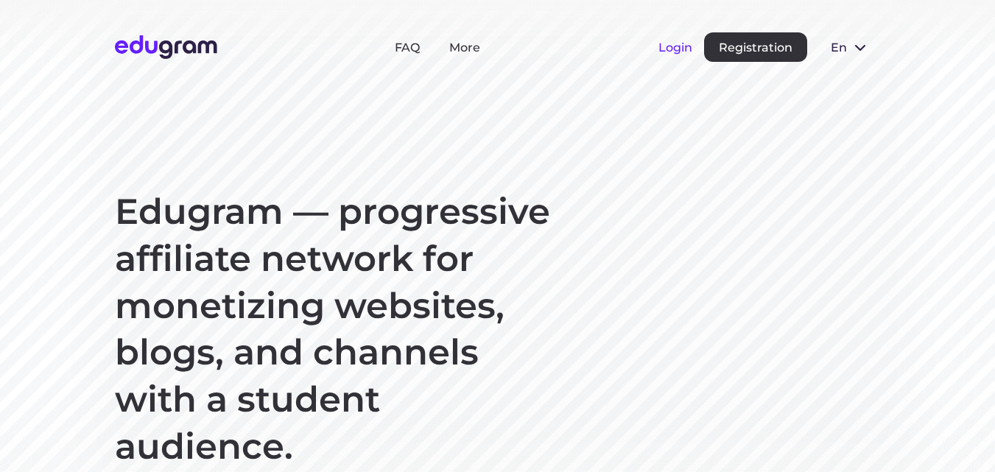
click at [668, 52] on button "Login" at bounding box center [675, 48] width 34 height 14
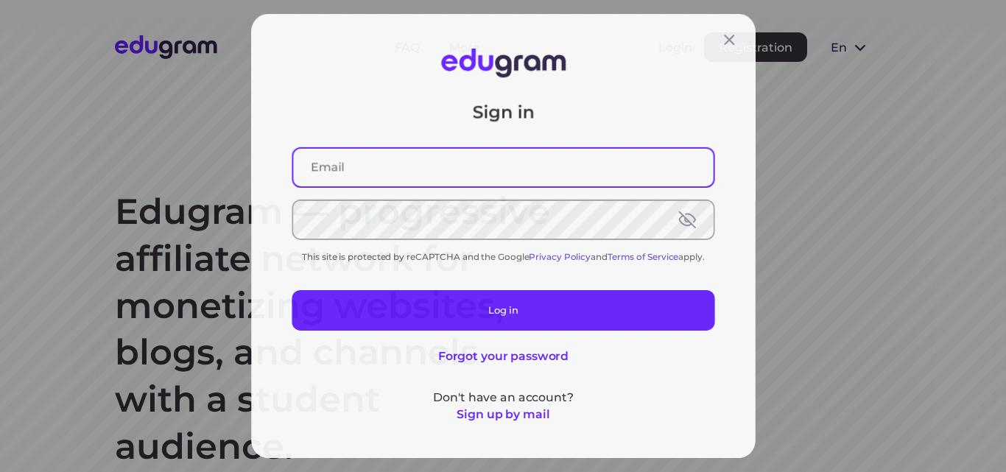
click at [430, 180] on input "text" at bounding box center [503, 166] width 426 height 38
click at [430, 170] on input "text" at bounding box center [503, 166] width 426 height 38
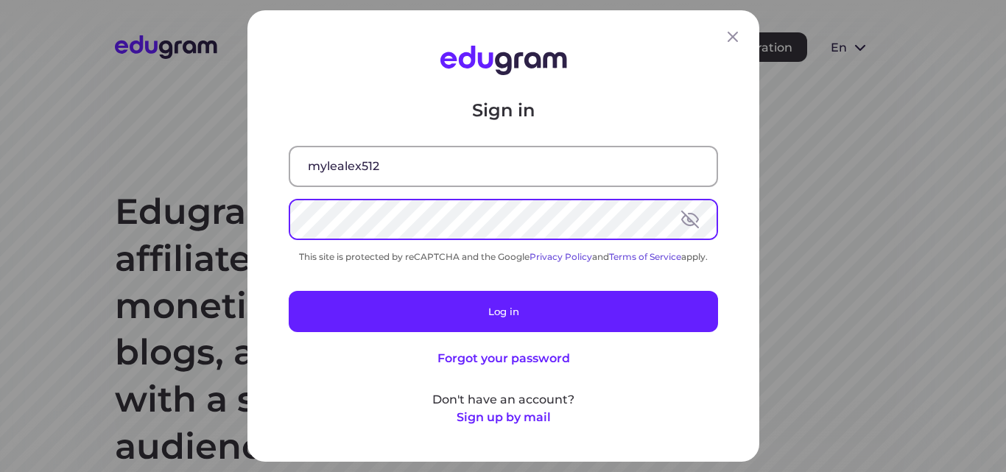
click at [441, 159] on input "mylealex512" at bounding box center [503, 166] width 426 height 38
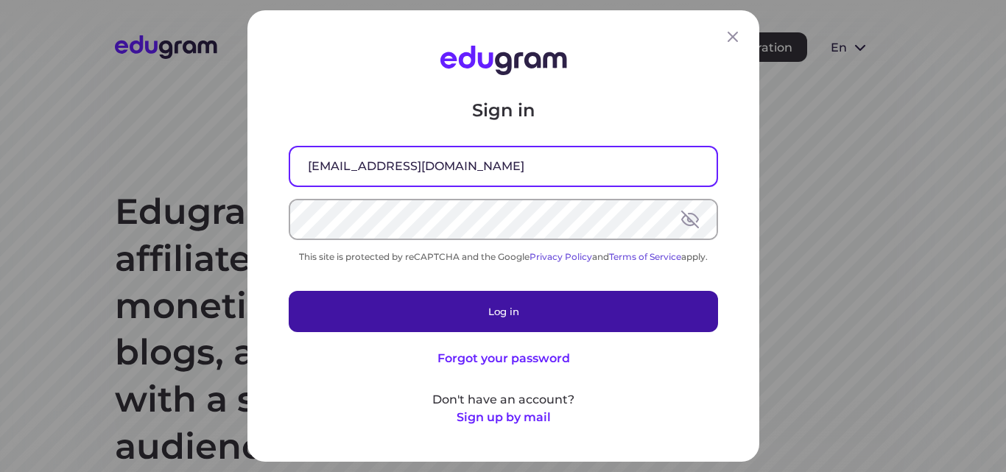
type input "mylealex512@gmail.com"
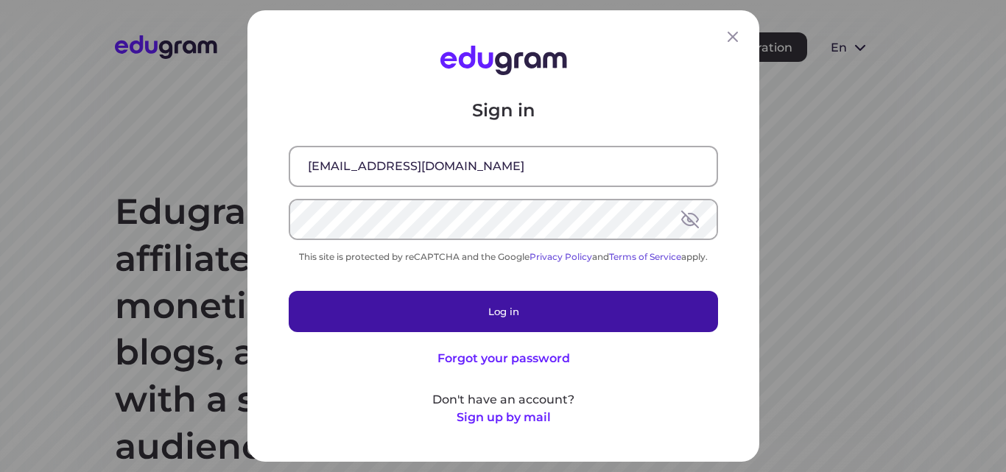
click at [563, 317] on button "Log in" at bounding box center [503, 311] width 429 height 41
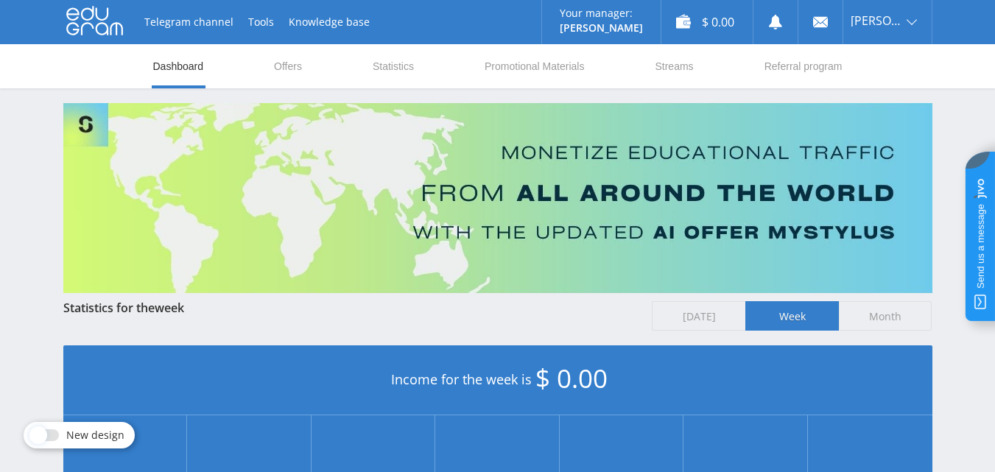
click at [960, 18] on div "Telegram channel Tools Knowledge base Your manager: [PERSON_NAME] Alex Online @…" at bounding box center [497, 22] width 995 height 44
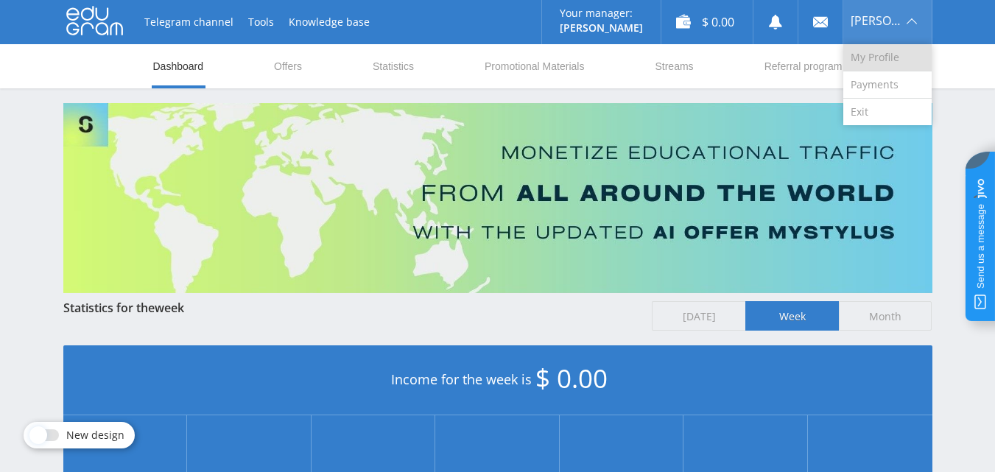
click at [897, 51] on link "My Profile" at bounding box center [887, 57] width 88 height 27
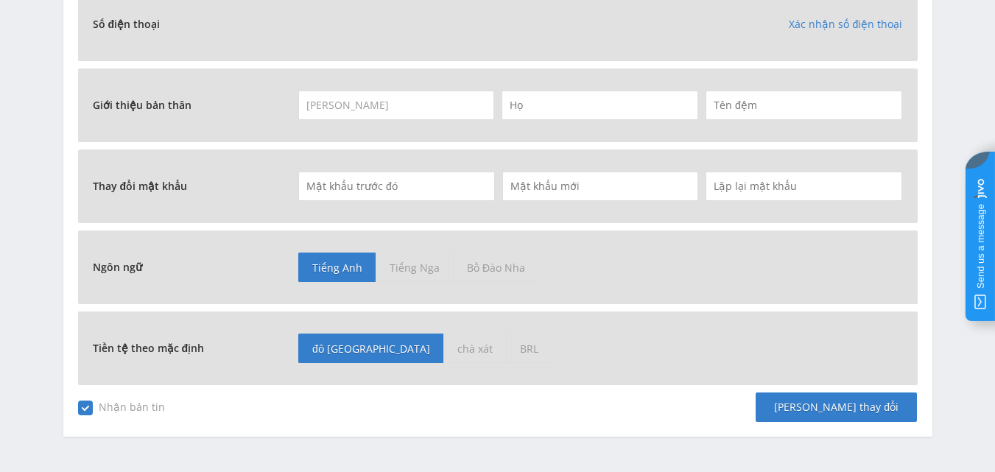
scroll to position [673, 0]
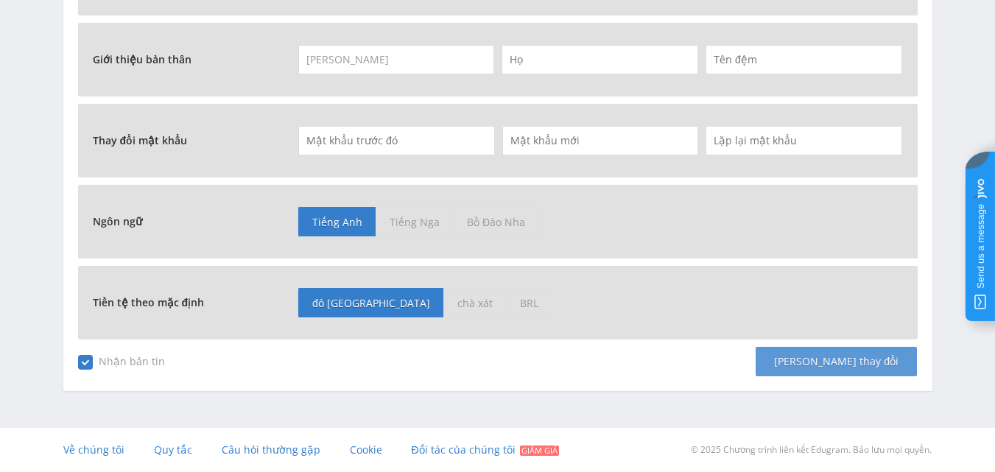
click at [885, 365] on font "Lưu thay đổi" at bounding box center [836, 361] width 124 height 14
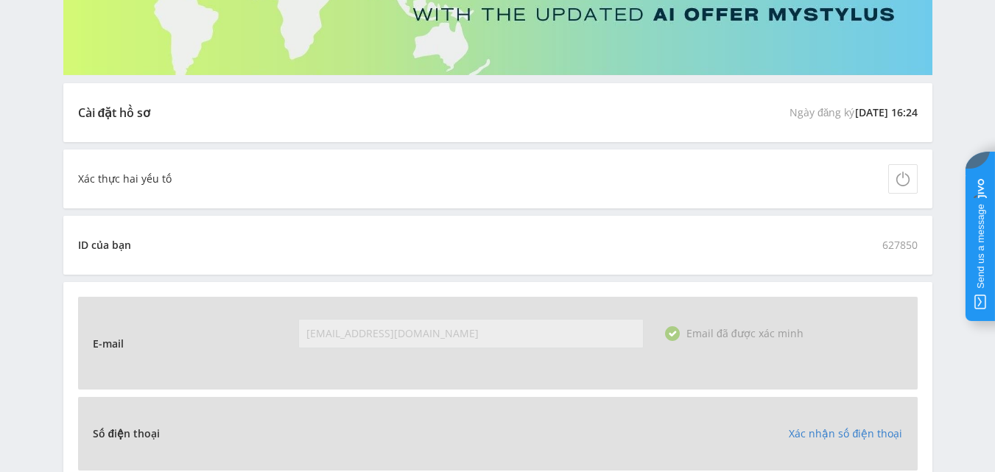
scroll to position [158, 0]
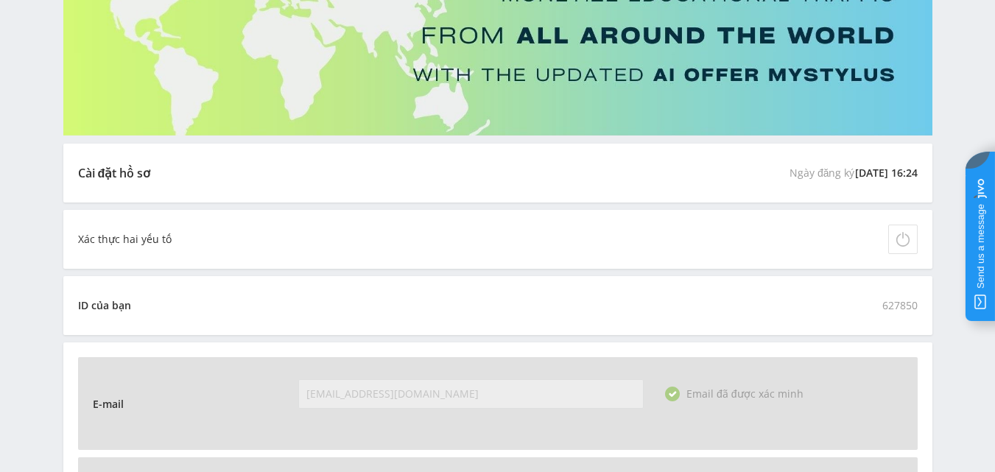
click at [912, 239] on button at bounding box center [902, 239] width 29 height 29
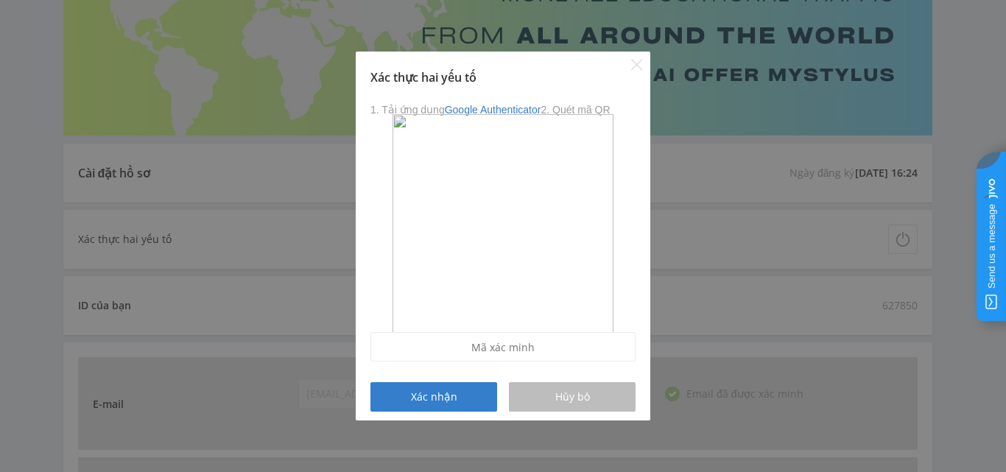
click at [596, 399] on div "Hủy bỏ" at bounding box center [572, 397] width 90 height 12
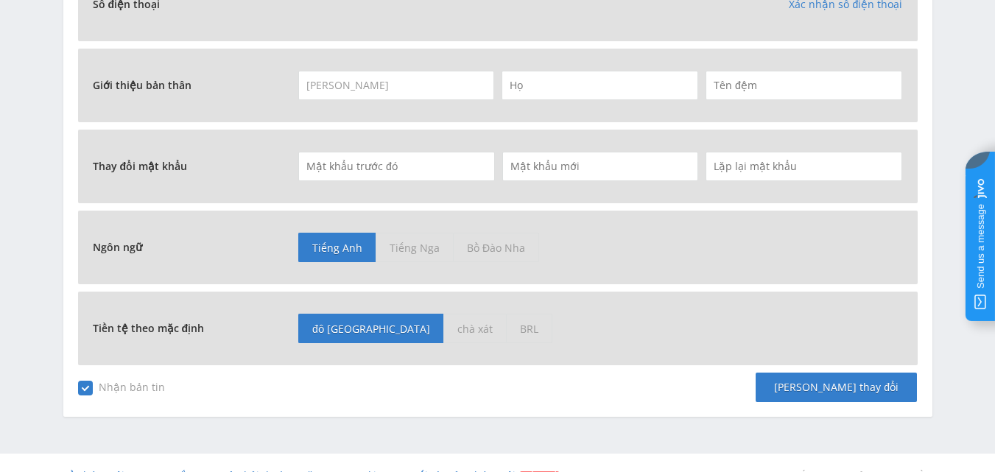
scroll to position [673, 0]
